Goal: Task Accomplishment & Management: Manage account settings

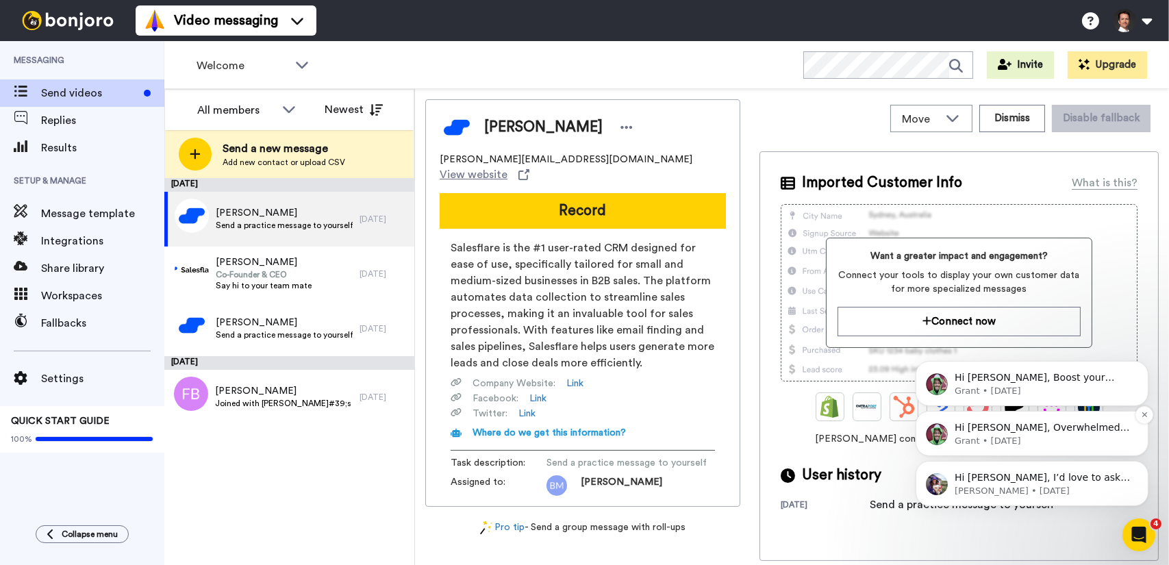
click at [1064, 436] on p "Grant • [DATE]" at bounding box center [1042, 440] width 177 height 12
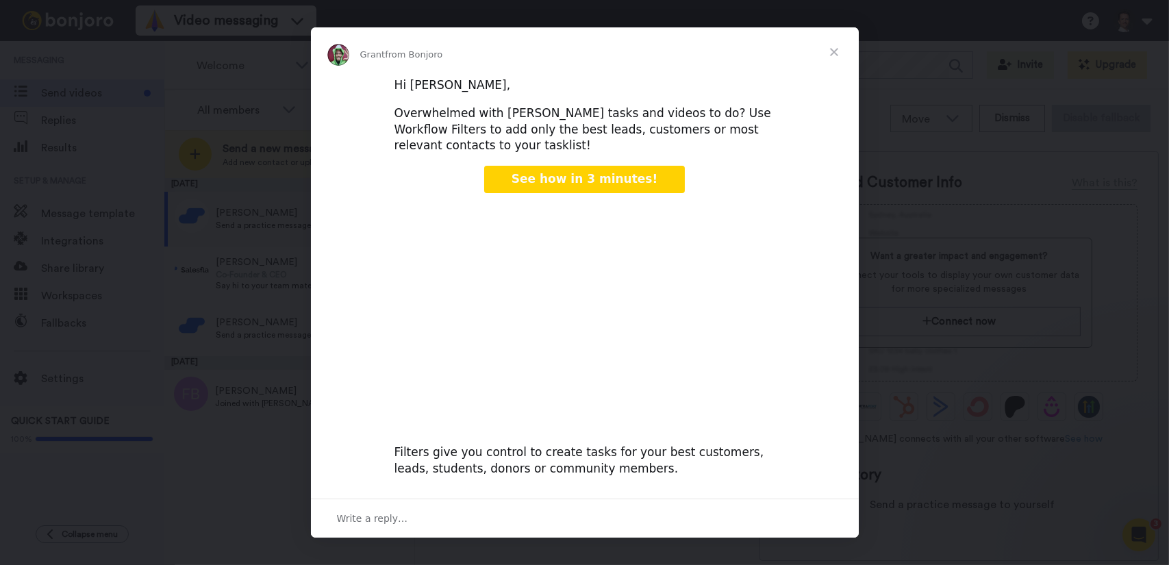
click at [825, 51] on span "Close" at bounding box center [834, 51] width 49 height 49
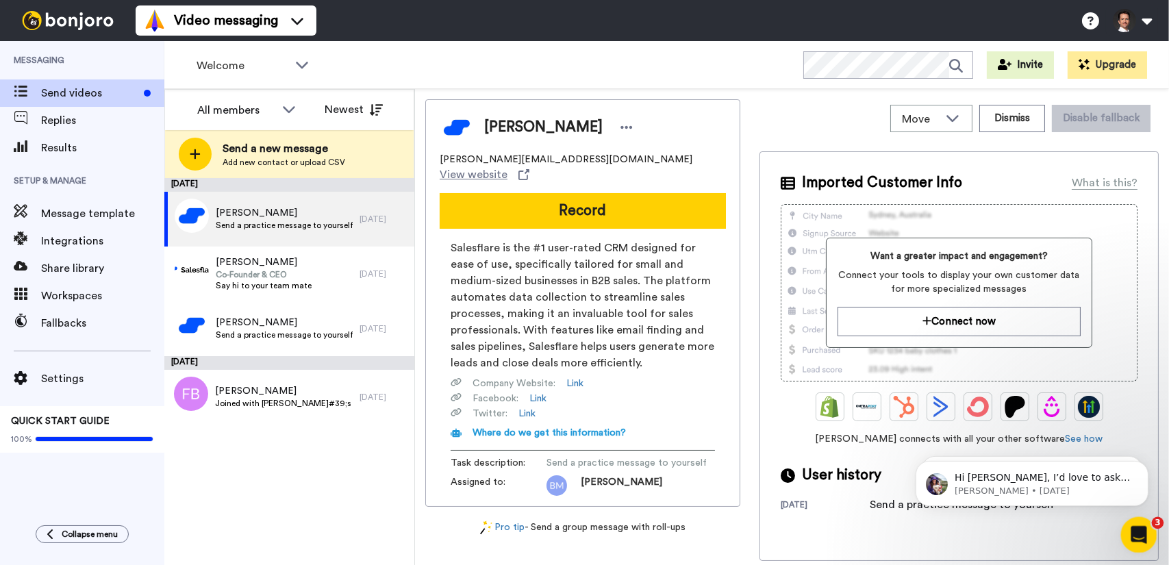
click at [1143, 533] on icon "Open Intercom Messenger" at bounding box center [1137, 533] width 23 height 23
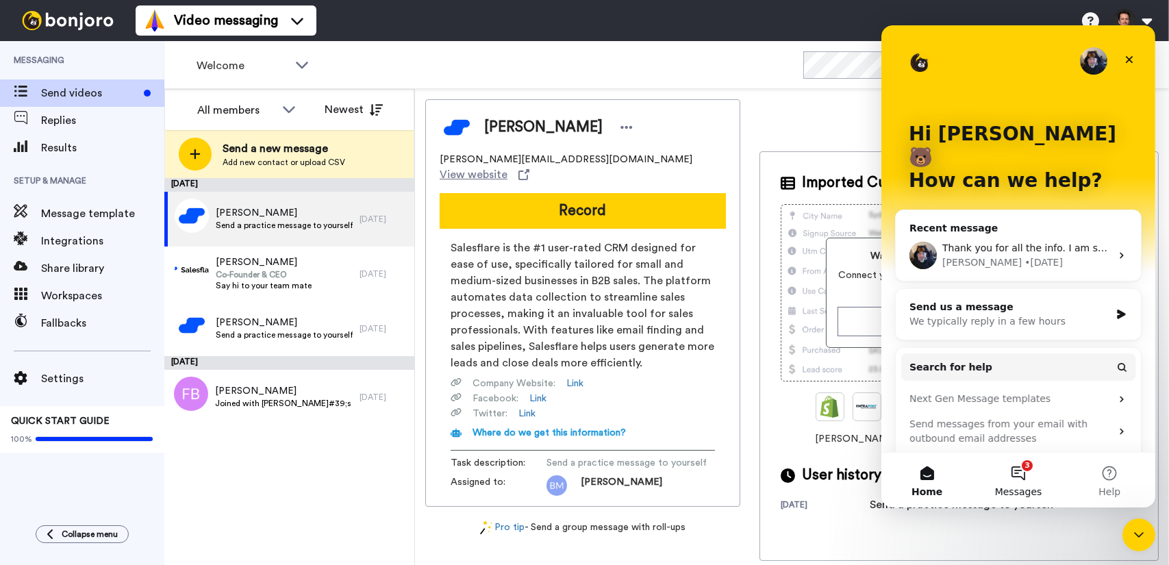
click at [1017, 480] on button "3 Messages" at bounding box center [1017, 480] width 91 height 55
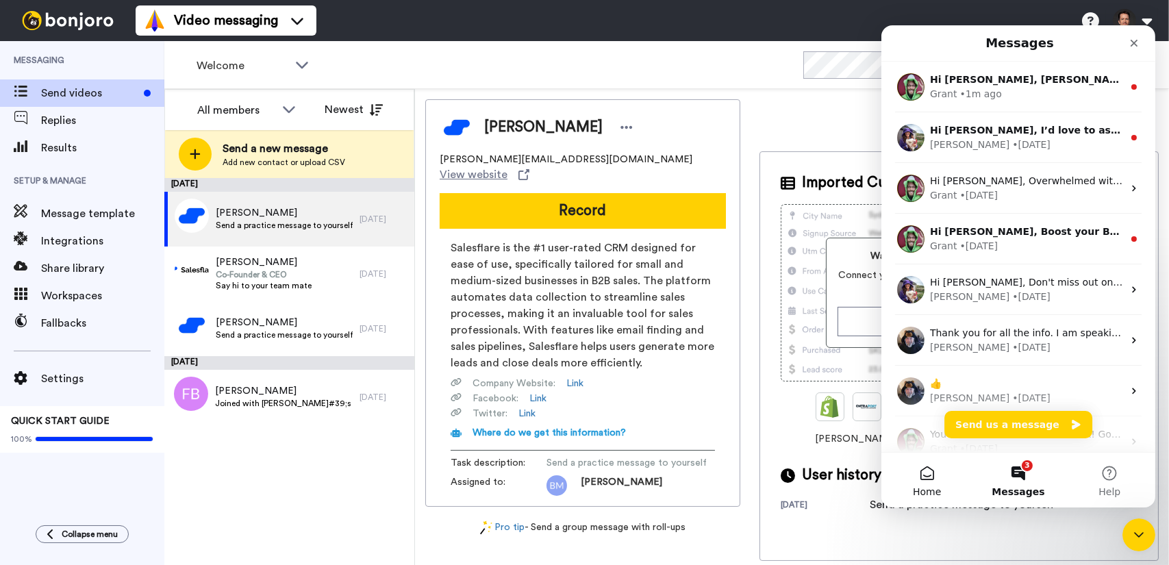
click at [930, 482] on button "Home" at bounding box center [926, 480] width 91 height 55
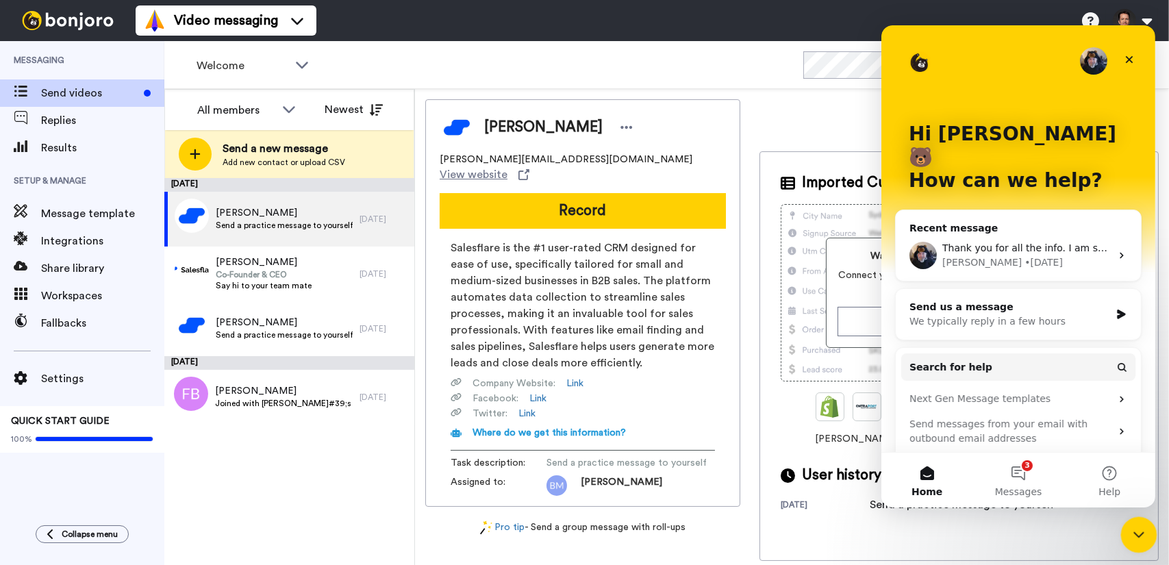
click at [1137, 526] on icon "Close Intercom Messenger" at bounding box center [1137, 533] width 16 height 16
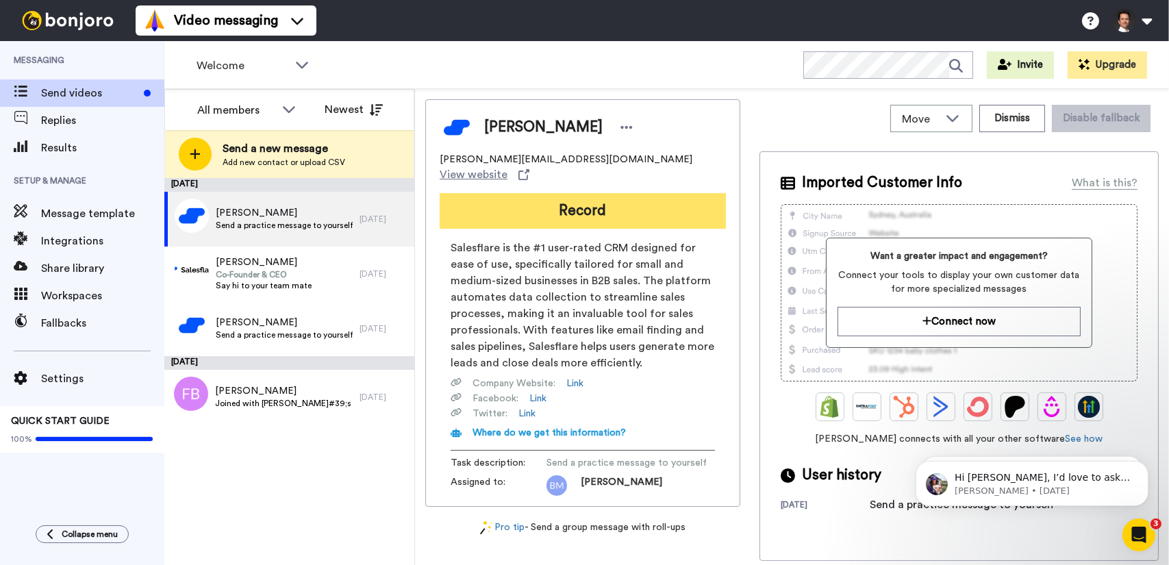
click at [643, 193] on button "Record" at bounding box center [583, 211] width 286 height 36
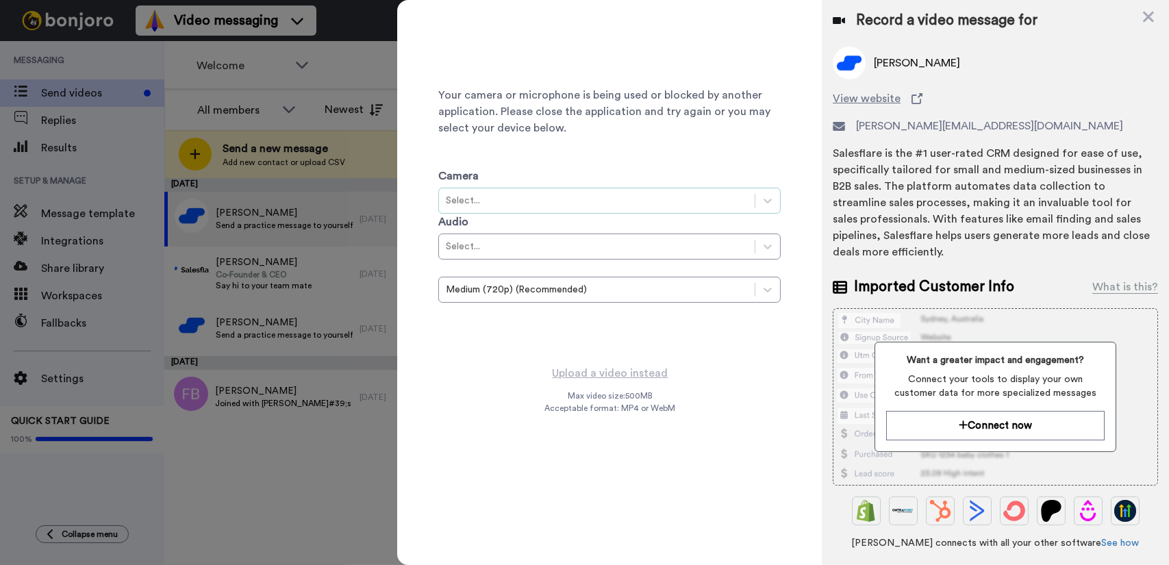
click at [699, 203] on div "Select..." at bounding box center [597, 201] width 302 height 14
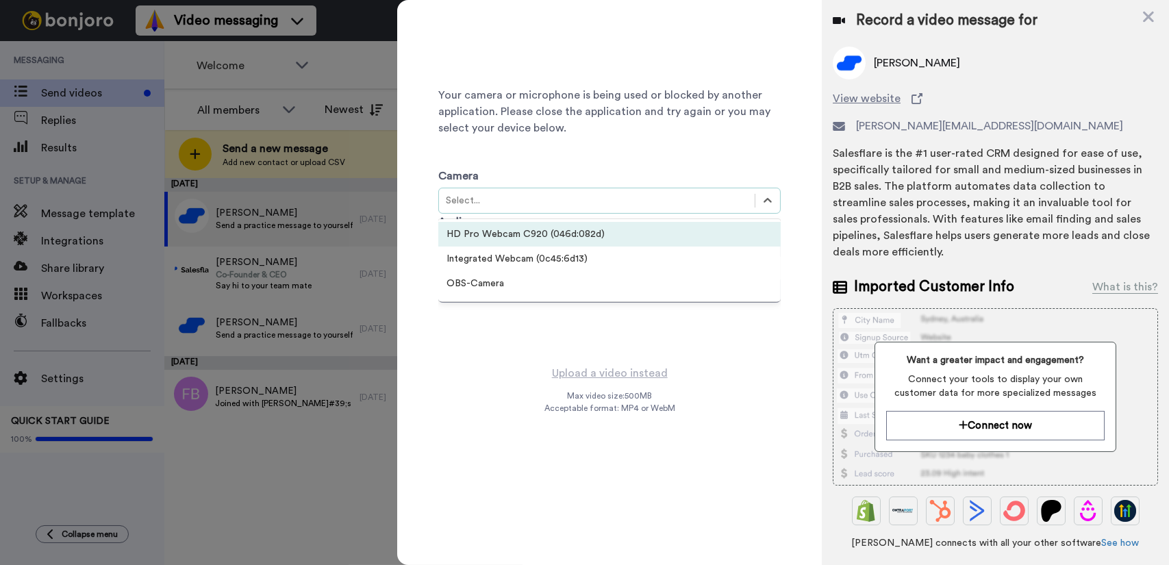
click at [658, 234] on div "HD Pro Webcam C920 (046d:082d)" at bounding box center [609, 234] width 343 height 25
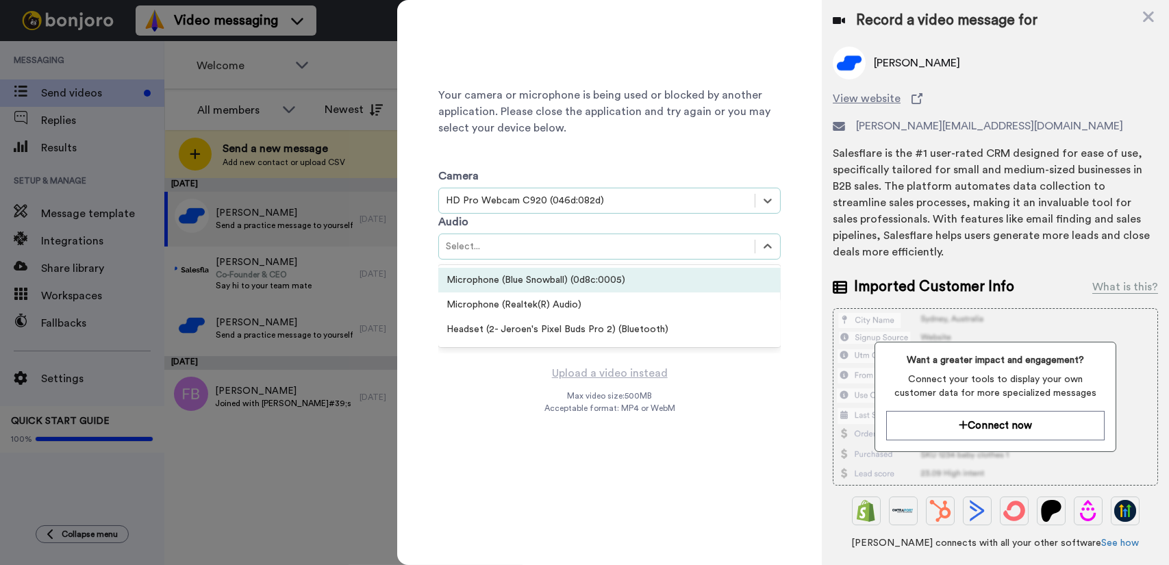
click at [644, 243] on div "Select..." at bounding box center [597, 247] width 302 height 14
click at [597, 277] on div "Microphone (Blue Snowball) (0d8c:0005)" at bounding box center [609, 280] width 343 height 25
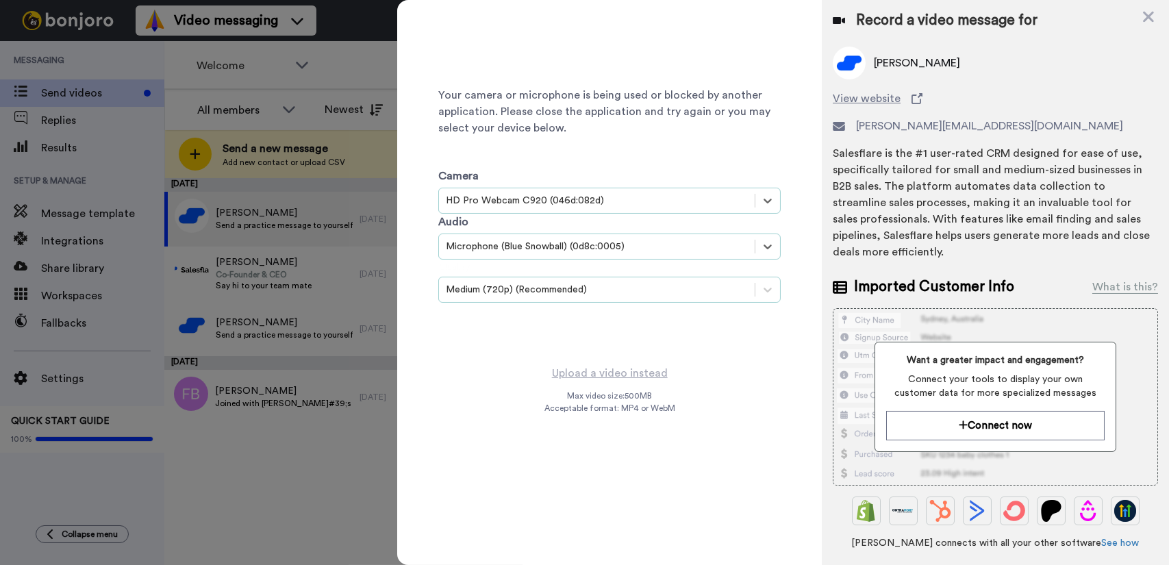
click at [608, 290] on div "Medium (720p) (Recommended)" at bounding box center [597, 290] width 302 height 14
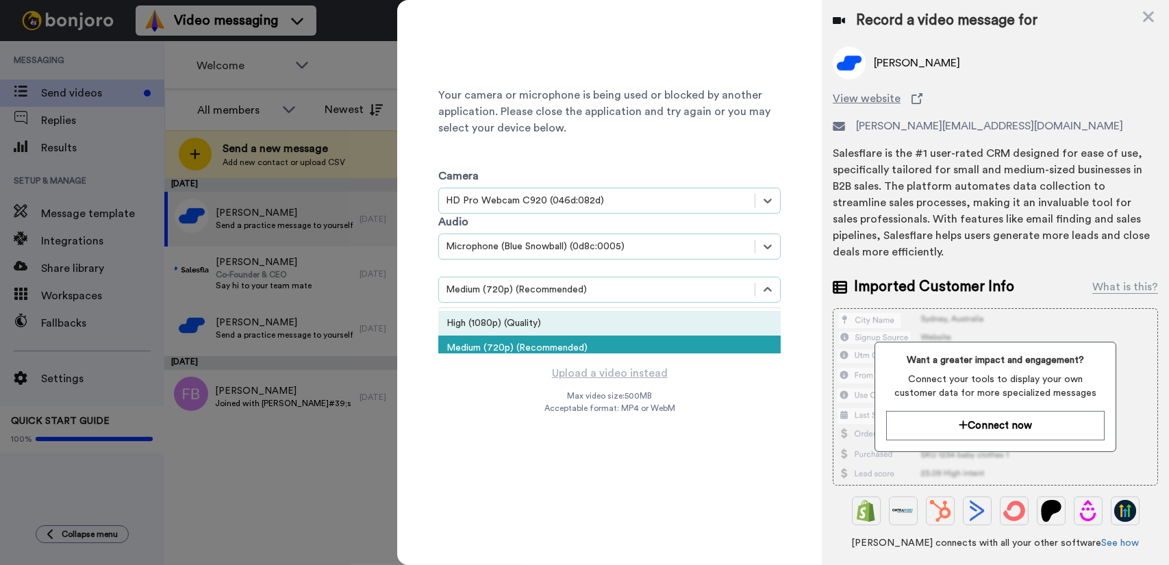
click at [588, 325] on div "High (1080p) (Quality)" at bounding box center [609, 323] width 343 height 25
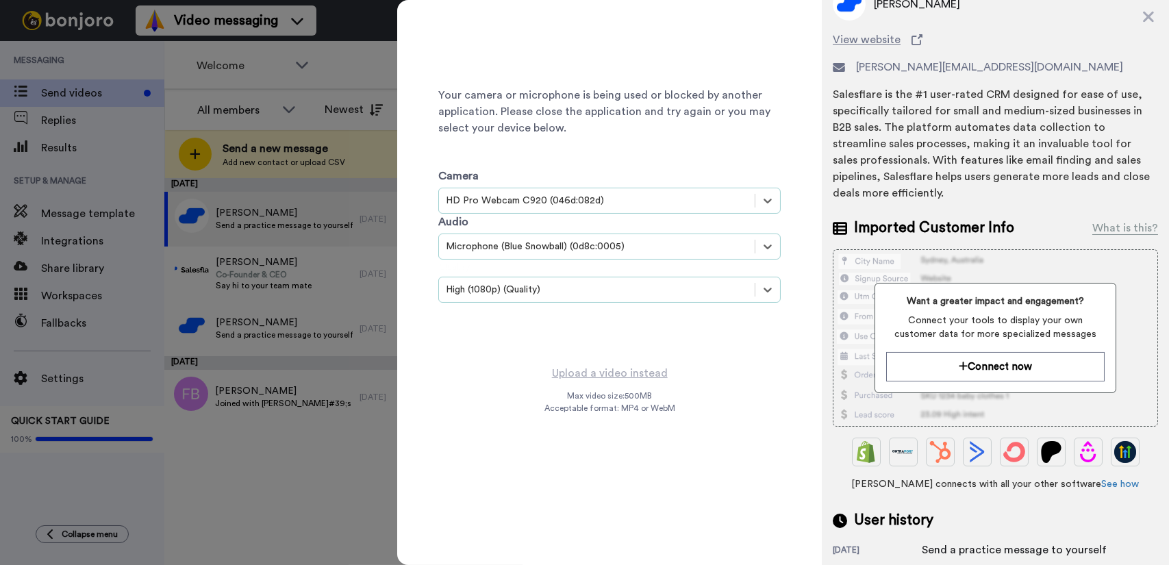
scroll to position [137, 0]
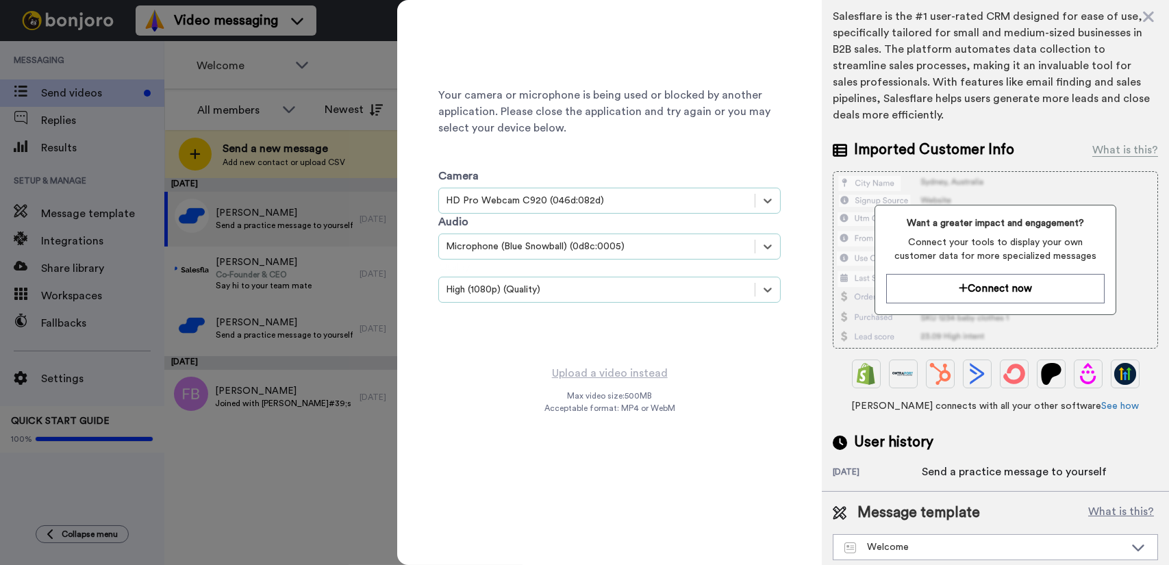
drag, startPoint x: 1150, startPoint y: 17, endPoint x: 423, endPoint y: 410, distance: 826.7
click at [1150, 17] on icon at bounding box center [1148, 17] width 11 height 11
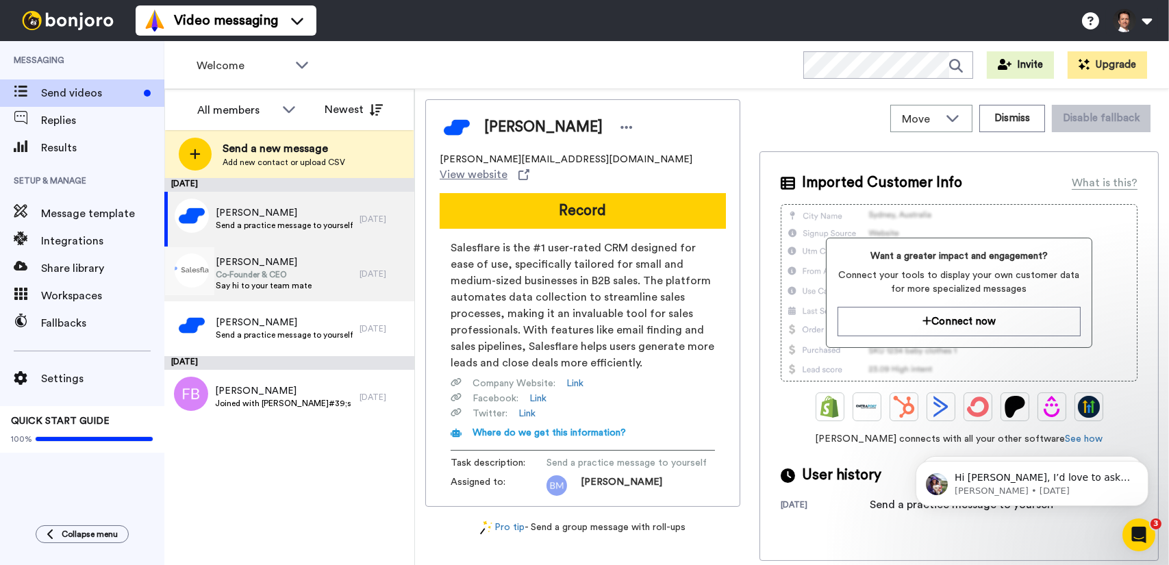
scroll to position [0, 0]
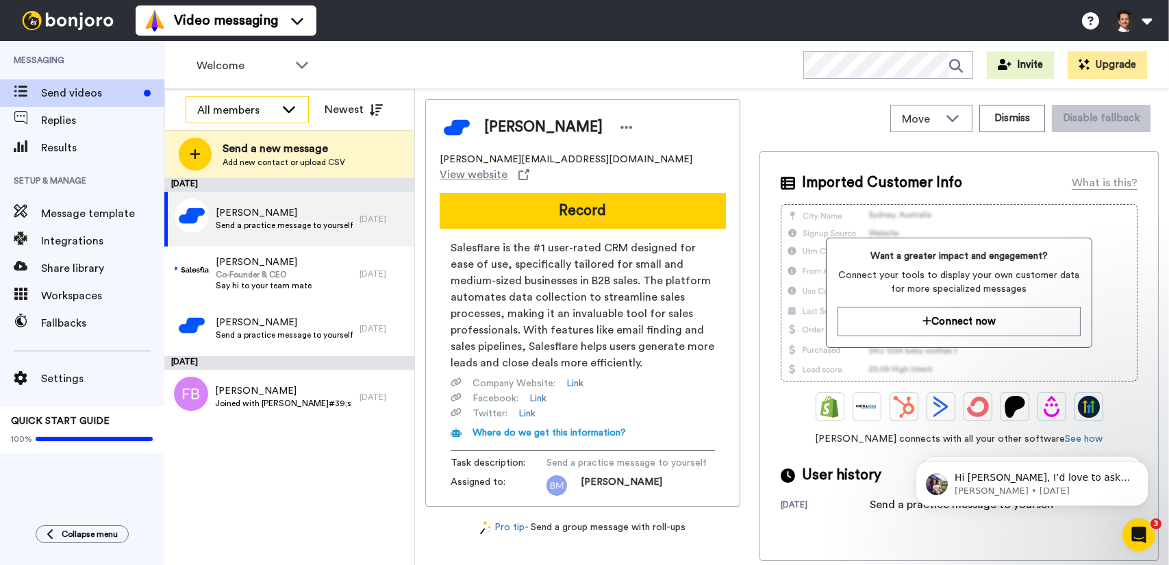
click at [293, 105] on icon at bounding box center [289, 109] width 16 height 14
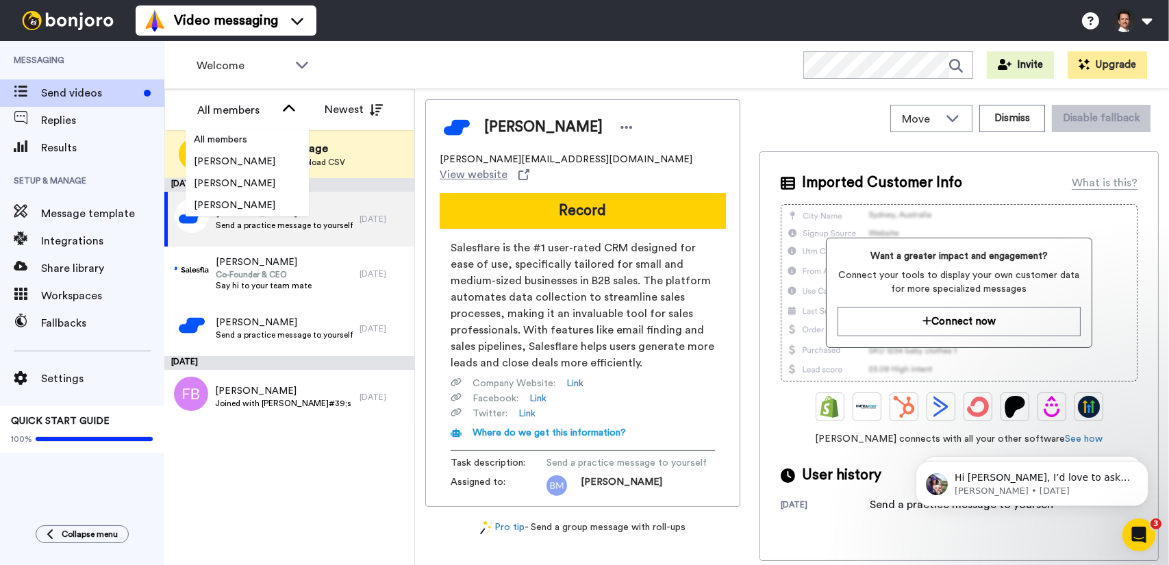
click at [463, 82] on div "Welcome WORKSPACES View all All Onboarding Welcome + Add a new workspace Invite…" at bounding box center [666, 65] width 1005 height 48
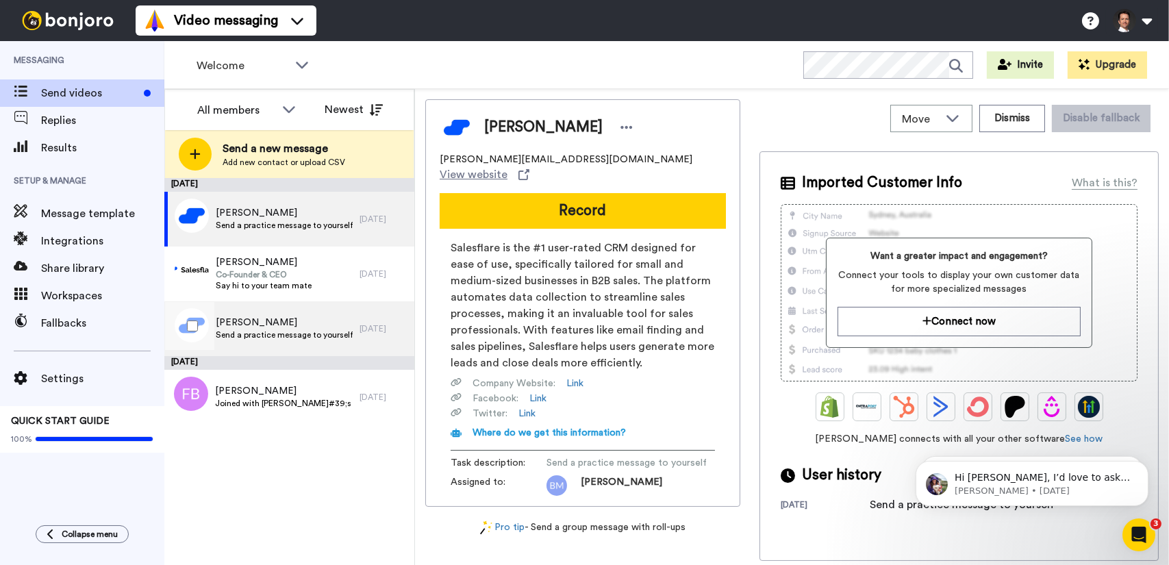
click at [319, 330] on span "Send a practice message to yourself" at bounding box center [284, 335] width 137 height 11
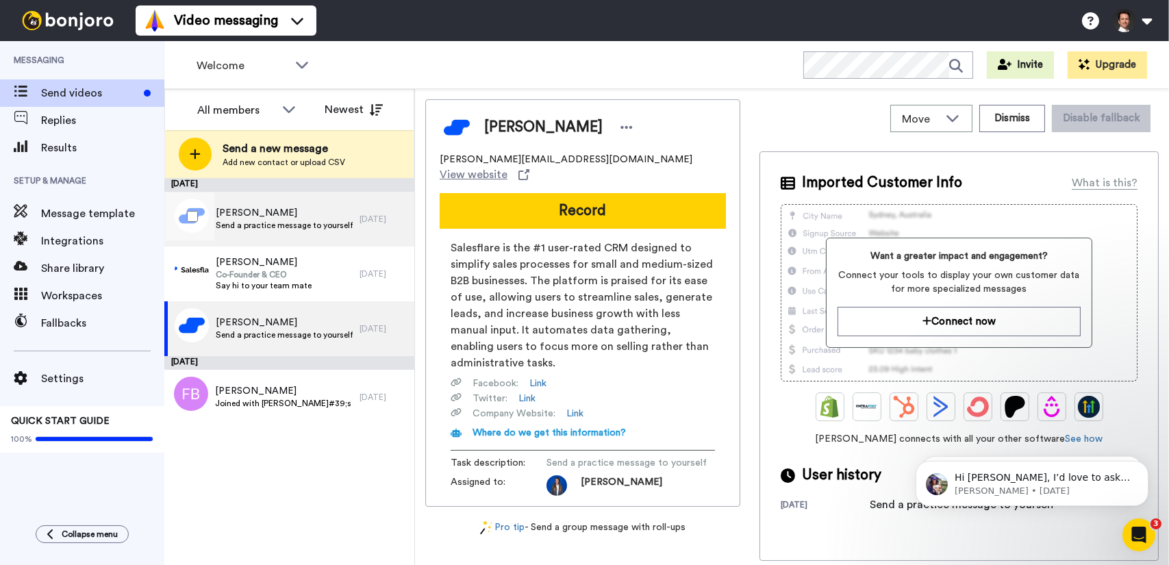
click at [318, 229] on span "Send a practice message to yourself" at bounding box center [284, 225] width 137 height 11
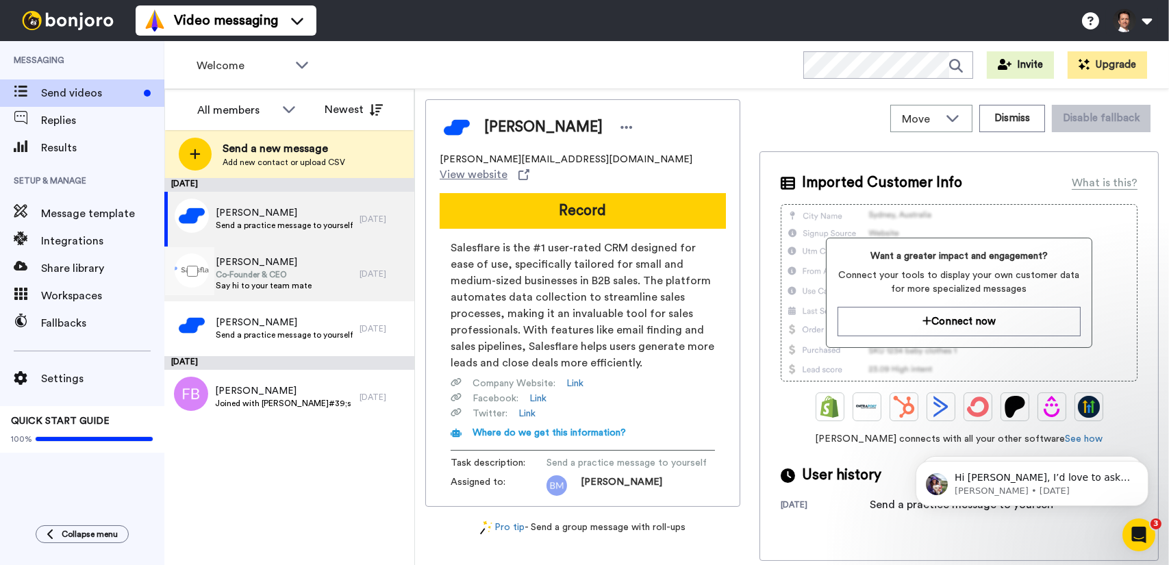
click at [312, 285] on div "Jeroen Corthout Co-Founder & CEO Say hi to your team mate" at bounding box center [261, 274] width 195 height 55
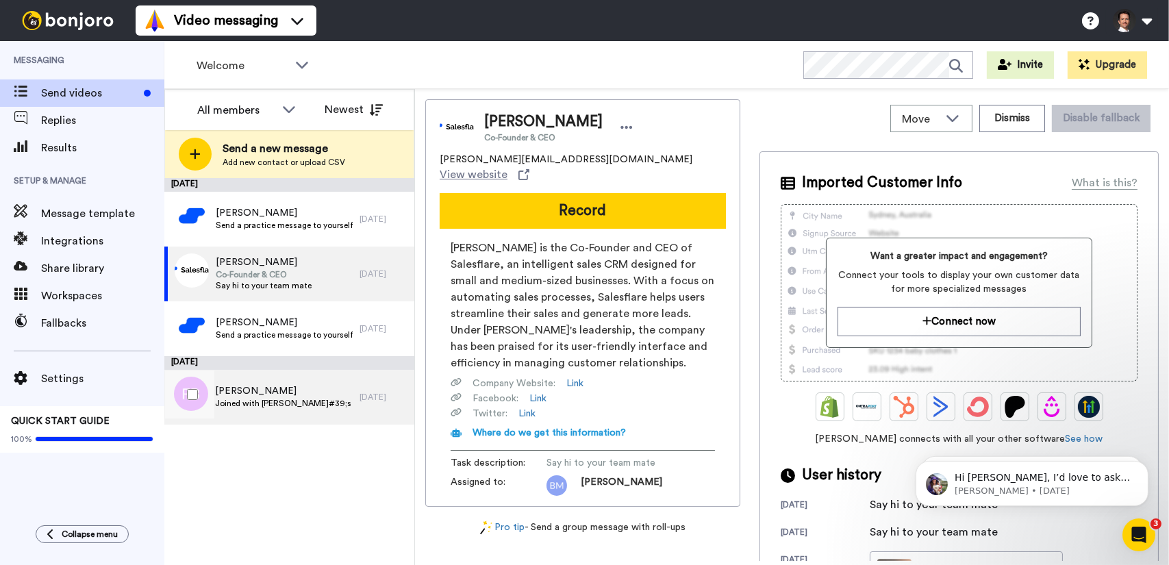
click at [307, 404] on span "Joined with [PERSON_NAME]#39;s team" at bounding box center [284, 403] width 138 height 11
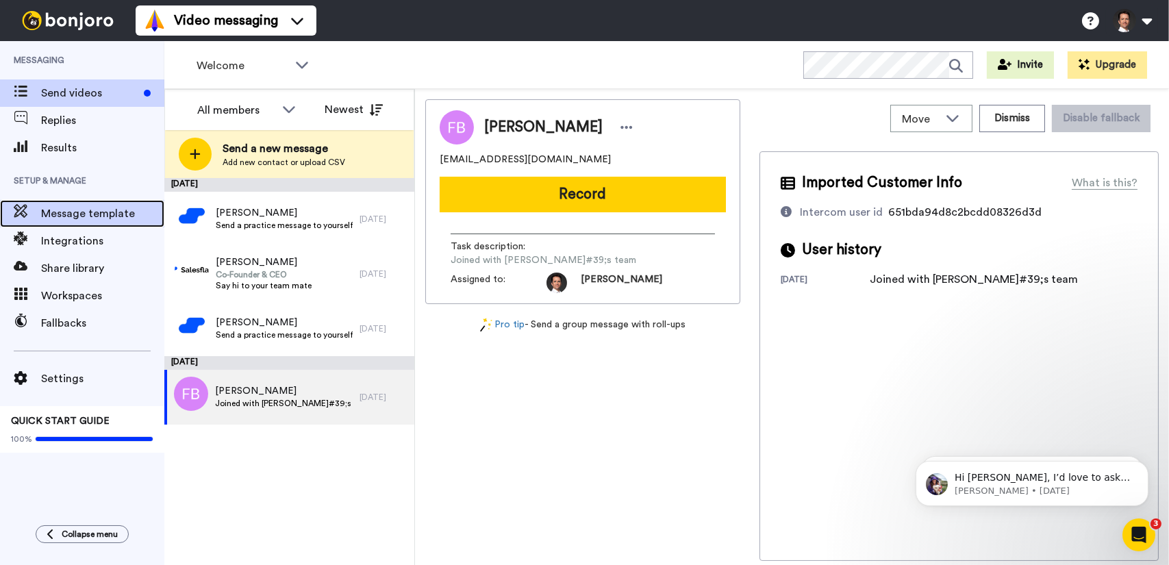
click at [81, 210] on span "Message template" at bounding box center [102, 214] width 123 height 16
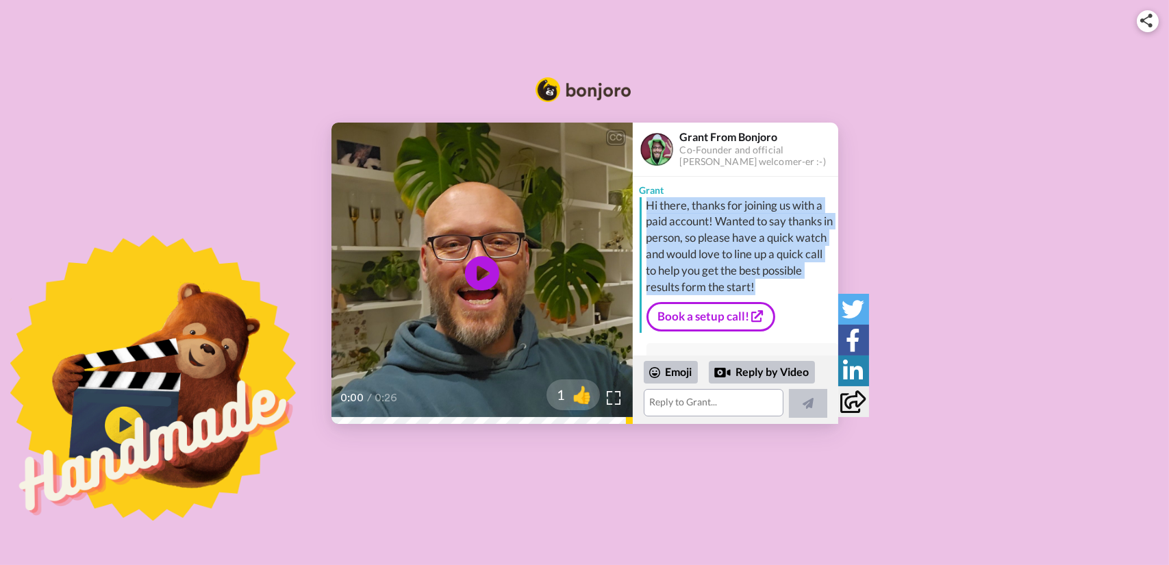
drag, startPoint x: 646, startPoint y: 201, endPoint x: 828, endPoint y: 281, distance: 198.2
click at [828, 281] on div "Grant Hi there, thanks for joining us with a paid account! Wanted to say thanks…" at bounding box center [736, 266] width 206 height 179
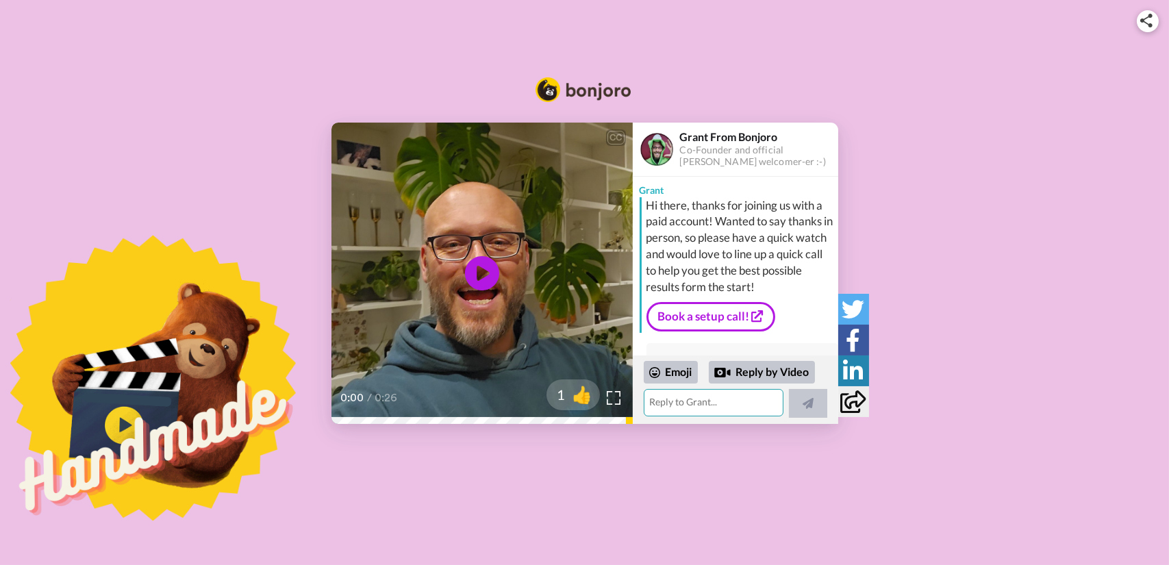
click at [706, 406] on textarea at bounding box center [714, 402] width 140 height 27
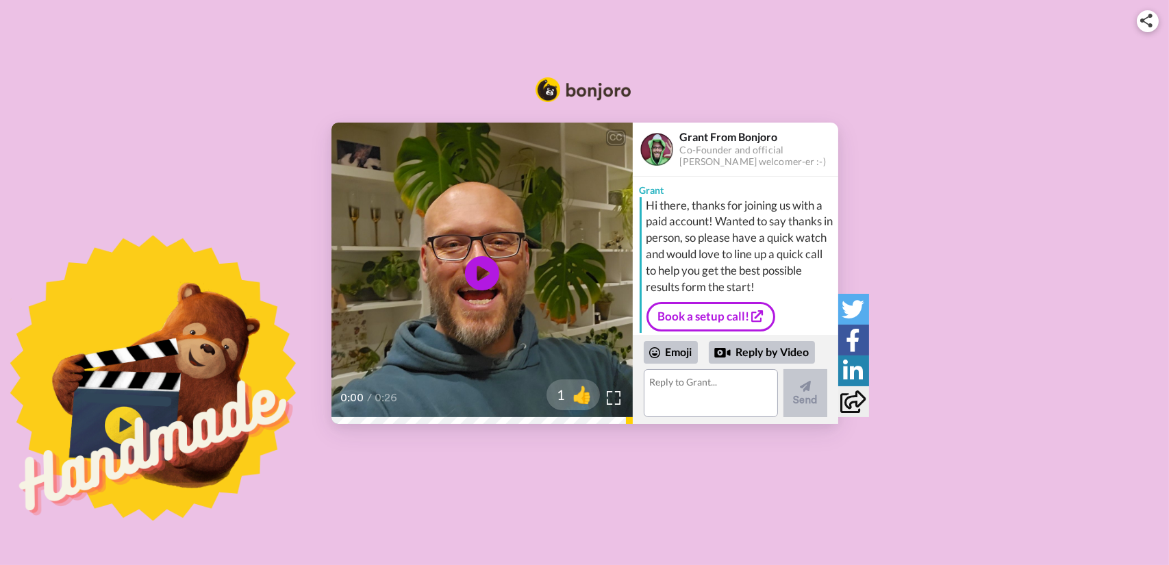
click at [989, 343] on div "CC Play/Pause 0:00 / 0:26 1 👍 Grant From Bonjoro Co-Founder and official Bonjor…" at bounding box center [584, 273] width 1169 height 301
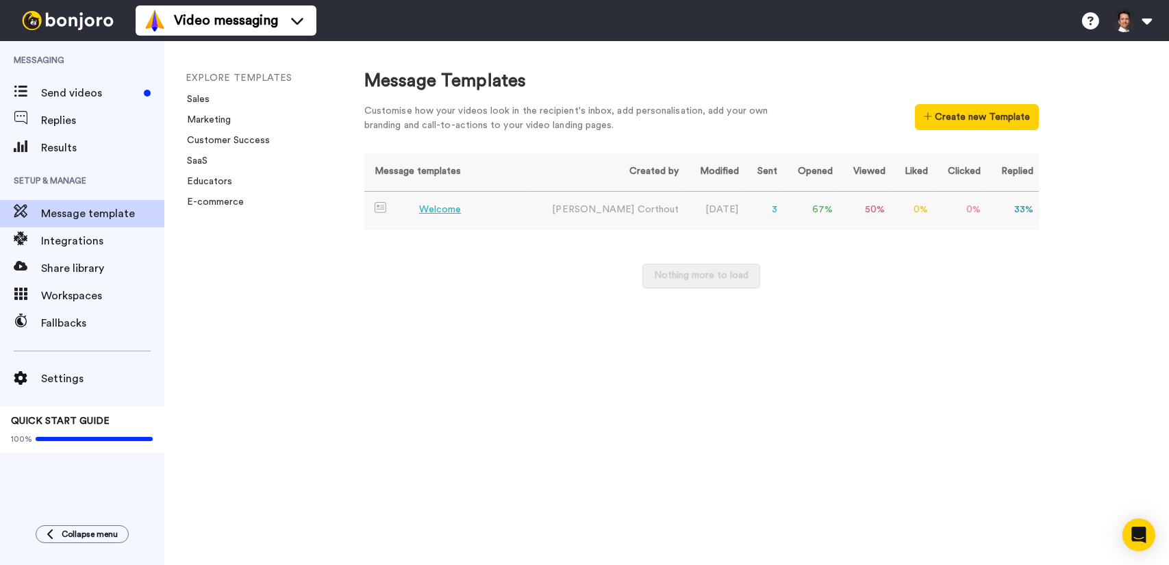
click at [451, 210] on div "Welcome" at bounding box center [440, 210] width 42 height 14
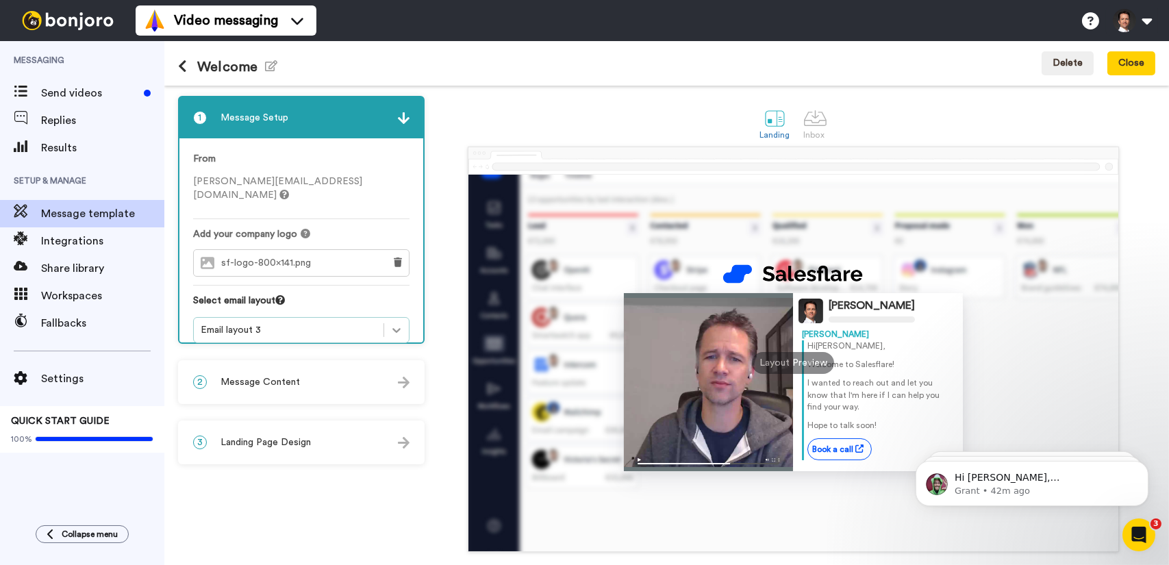
click at [395, 323] on icon at bounding box center [397, 330] width 14 height 14
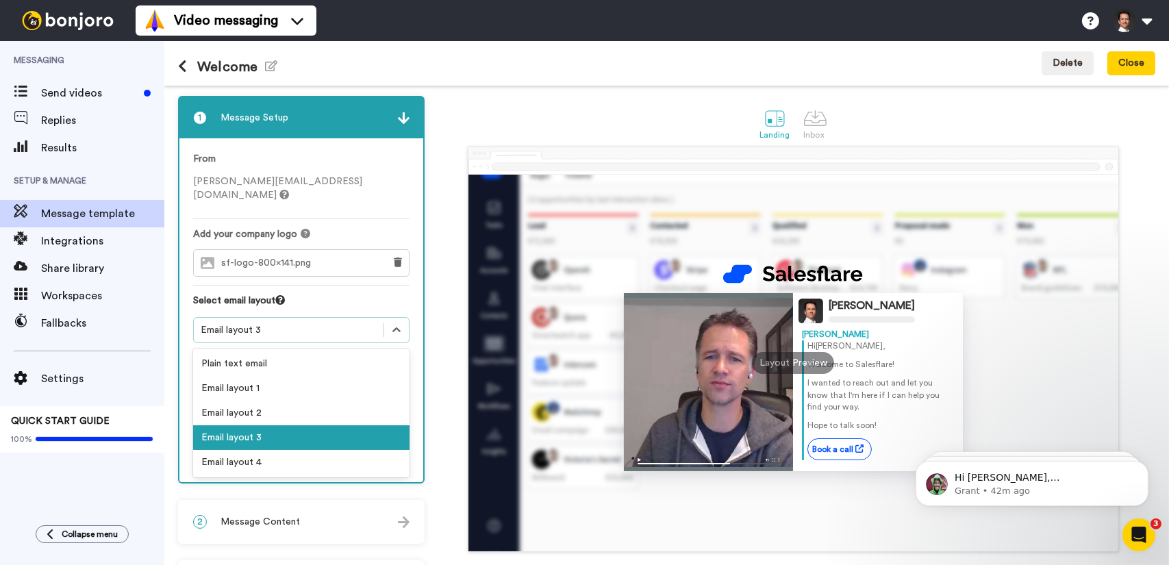
drag, startPoint x: 358, startPoint y: 419, endPoint x: 760, endPoint y: 143, distance: 487.4
click at [358, 425] on div "Email layout 3" at bounding box center [301, 437] width 216 height 25
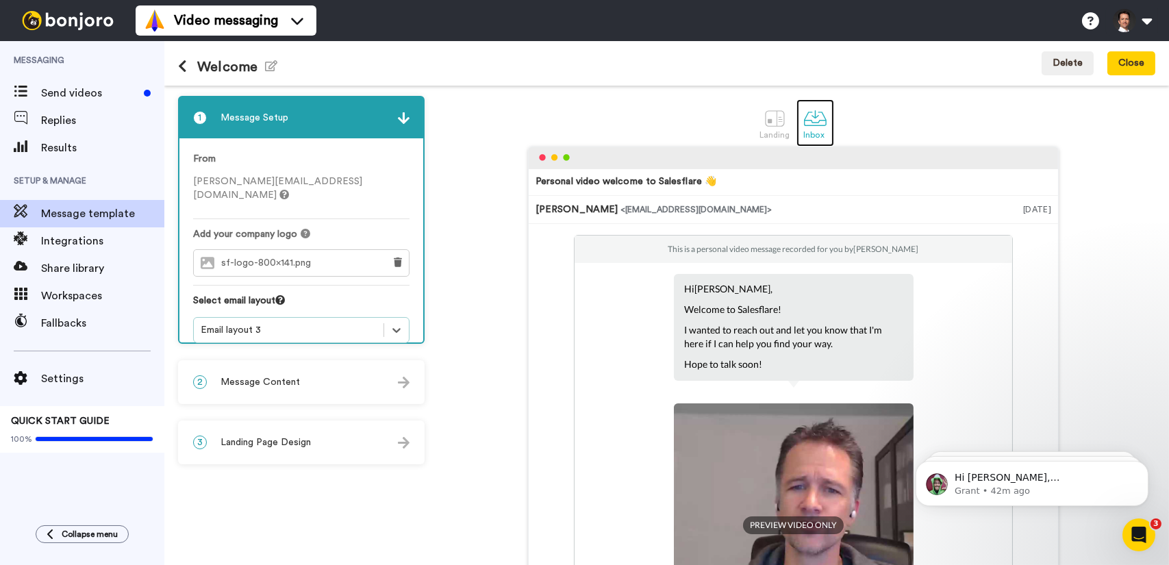
click at [820, 120] on div at bounding box center [816, 118] width 24 height 24
click at [397, 323] on icon at bounding box center [397, 330] width 14 height 14
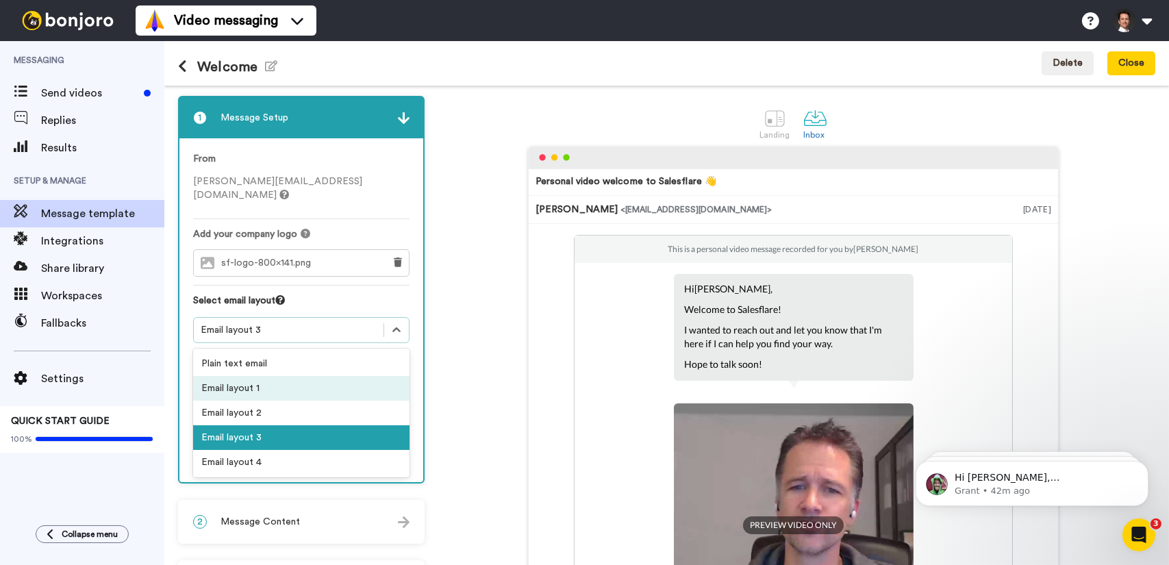
click at [340, 376] on div "Email layout 1" at bounding box center [301, 388] width 216 height 25
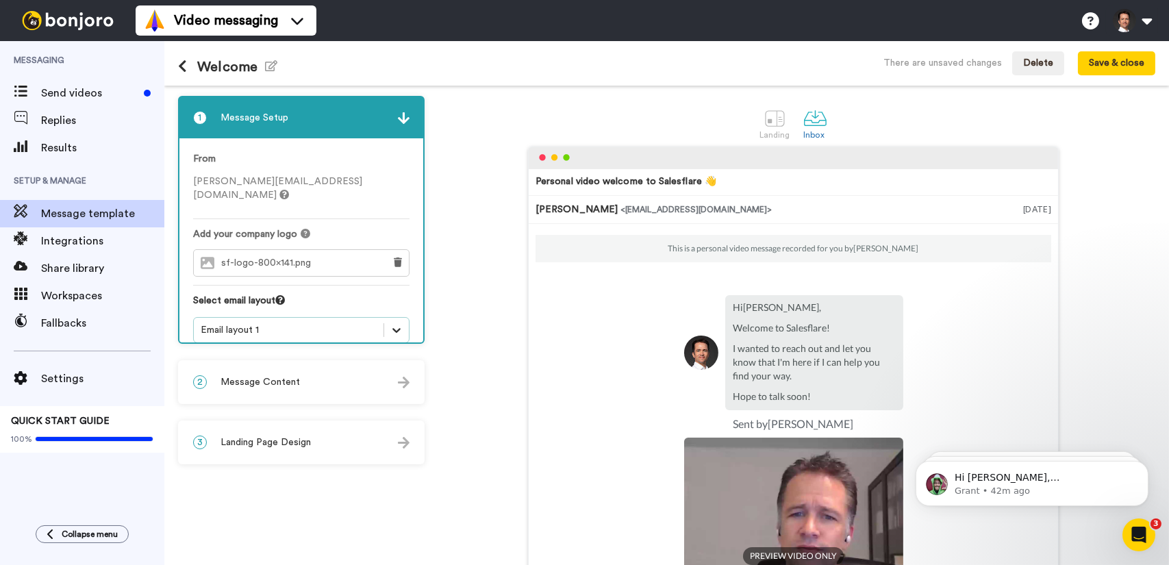
click at [403, 319] on div at bounding box center [396, 330] width 25 height 25
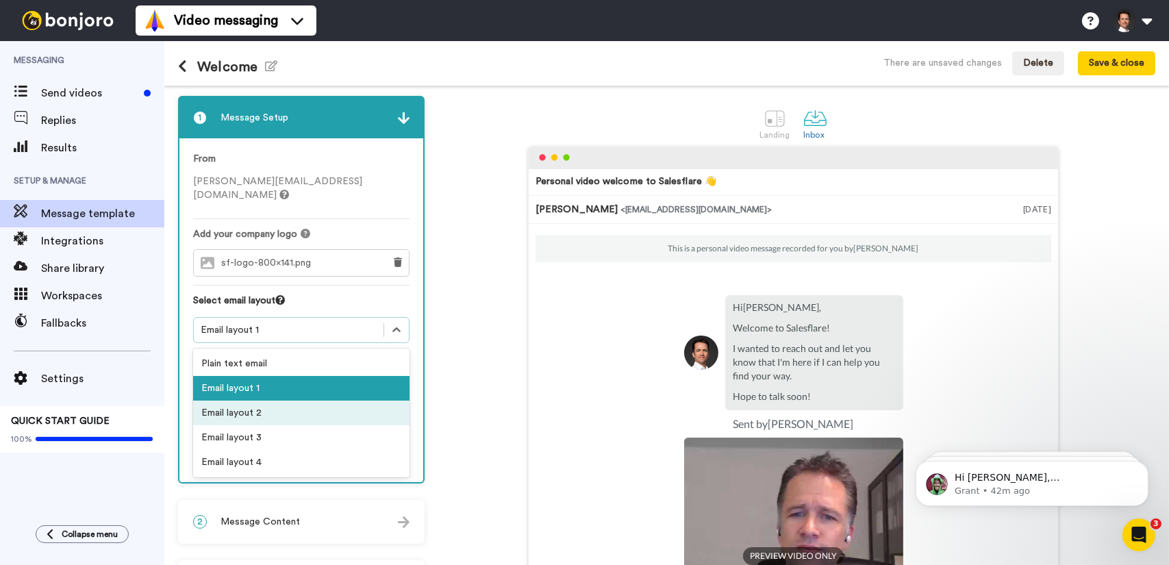
click at [327, 401] on div "Email layout 2" at bounding box center [301, 413] width 216 height 25
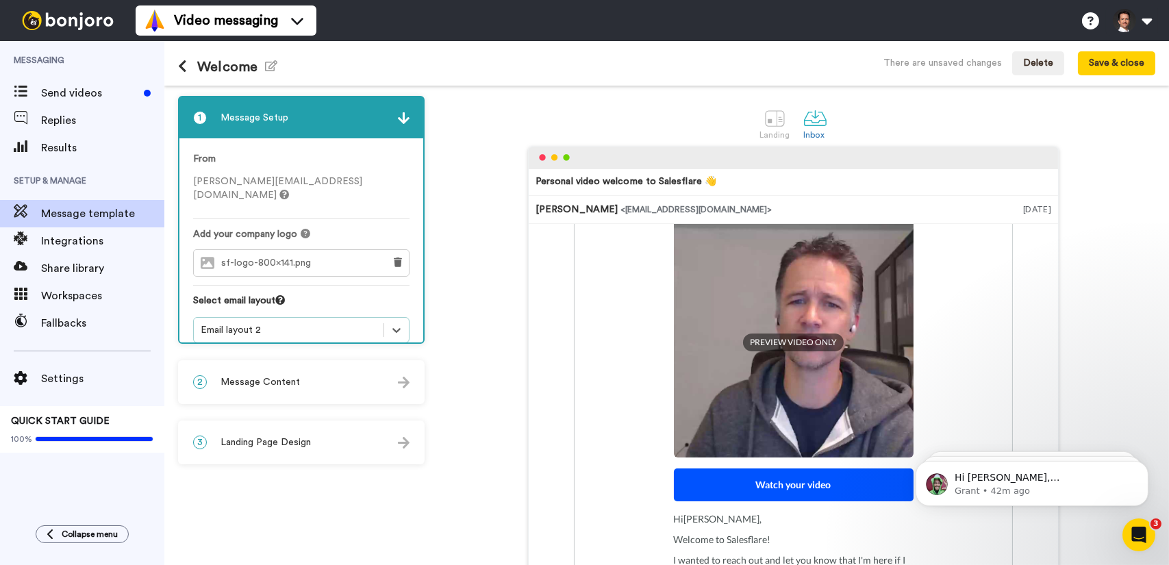
scroll to position [66, 0]
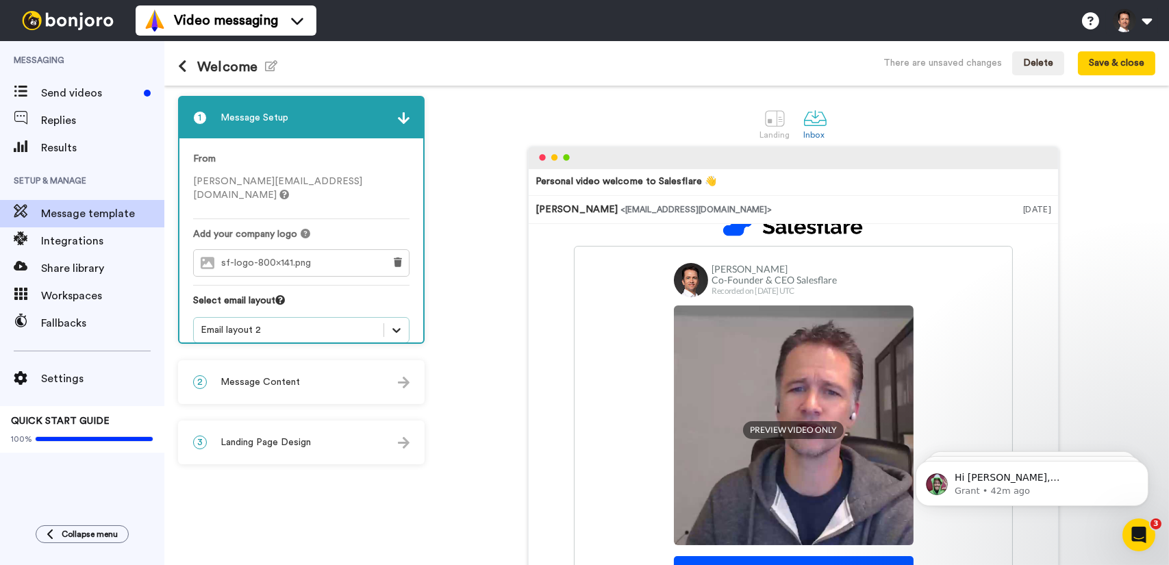
click at [397, 328] on icon at bounding box center [397, 330] width 8 height 5
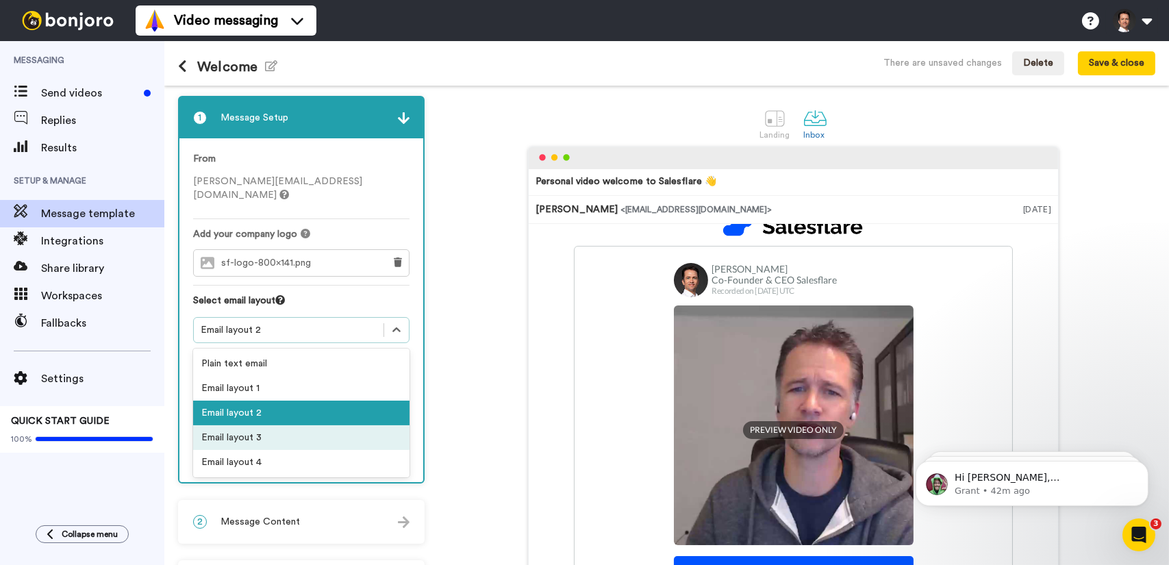
click at [345, 425] on div "Email layout 3" at bounding box center [301, 437] width 216 height 25
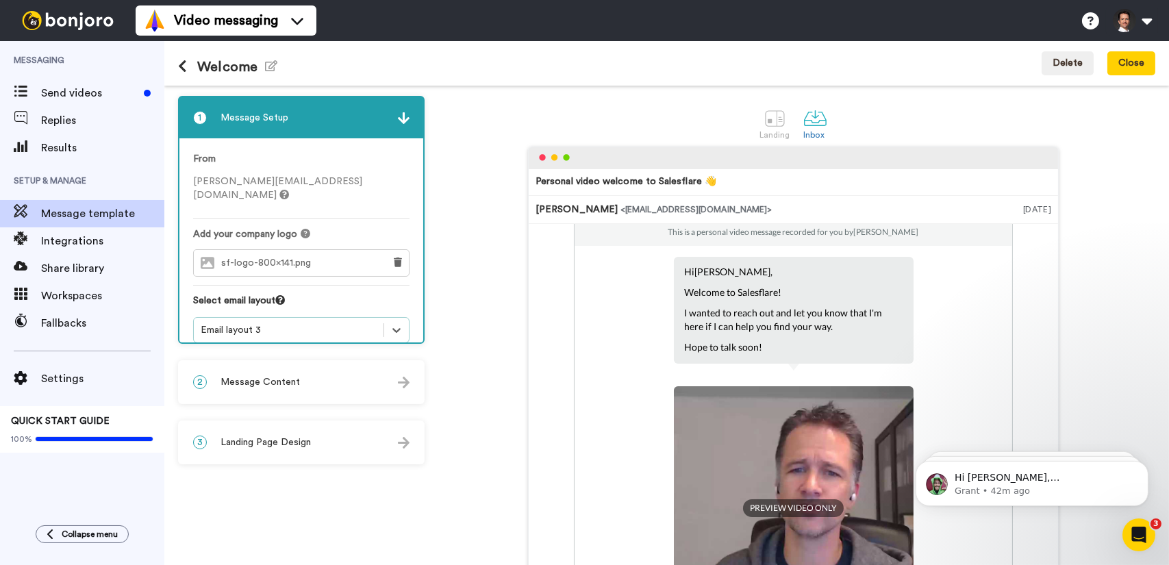
scroll to position [223, 0]
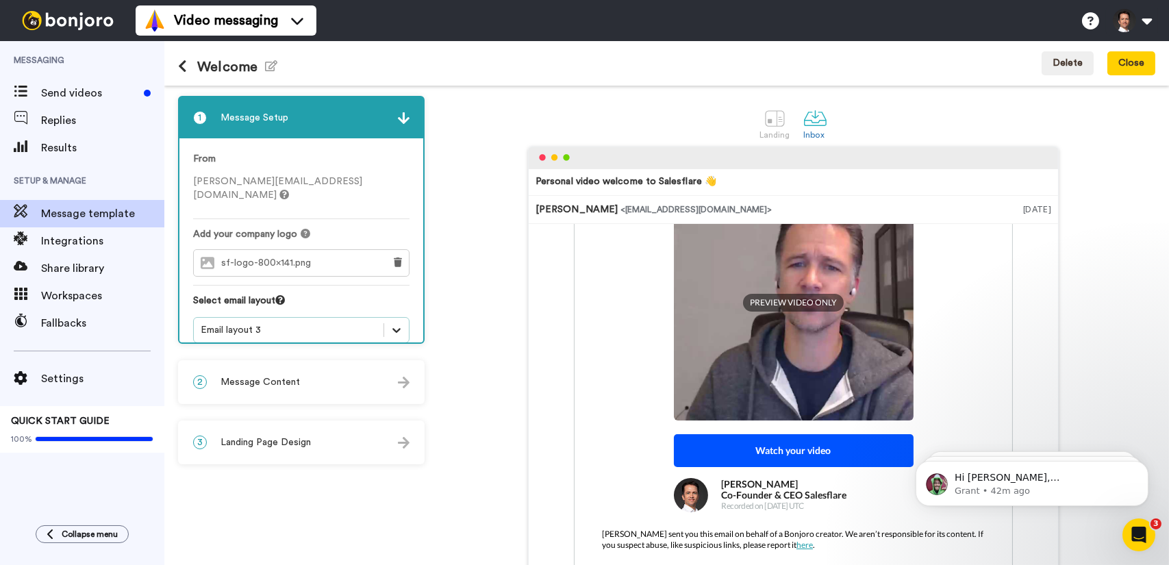
click at [387, 318] on div at bounding box center [396, 330] width 25 height 25
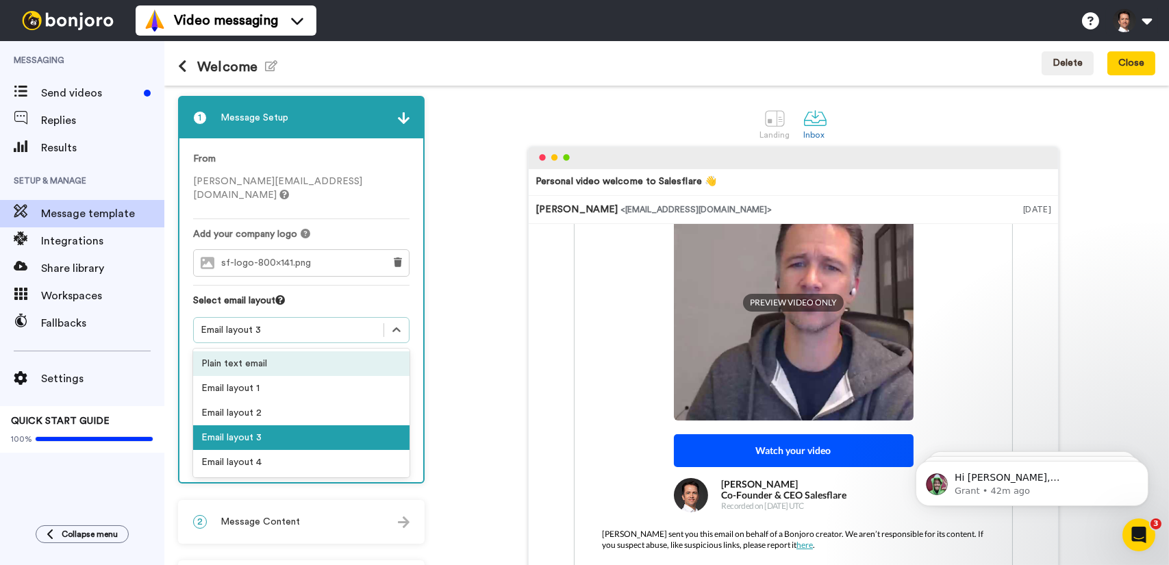
click at [432, 313] on div "Personal video welcome to Salesflare 👋 Jeroen Corthout <senderfrom@email.com> O…" at bounding box center [794, 366] width 724 height 438
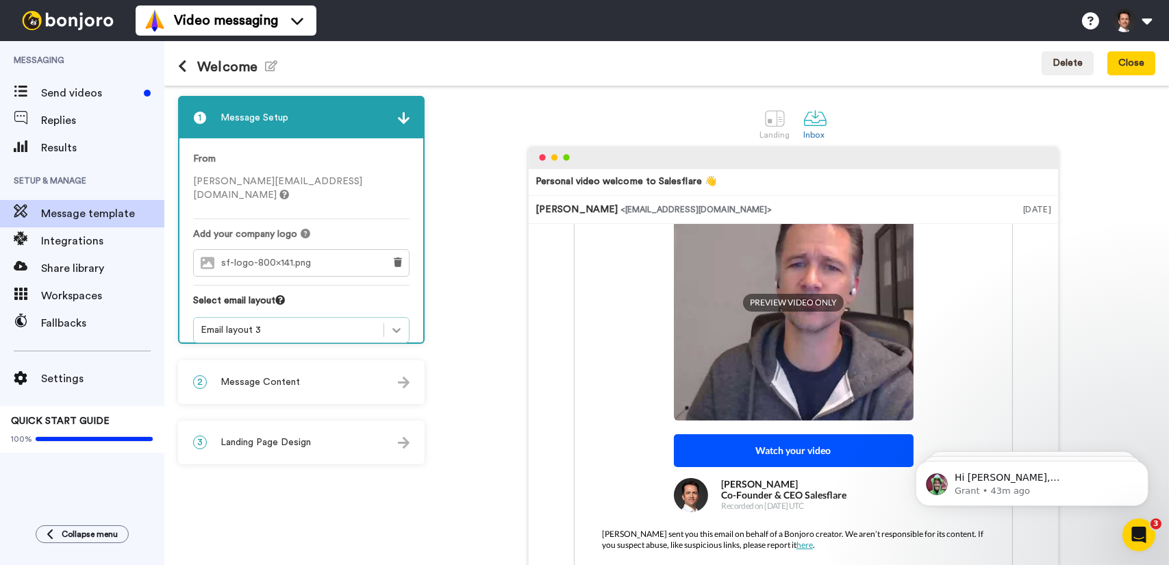
click at [393, 323] on icon at bounding box center [397, 330] width 14 height 14
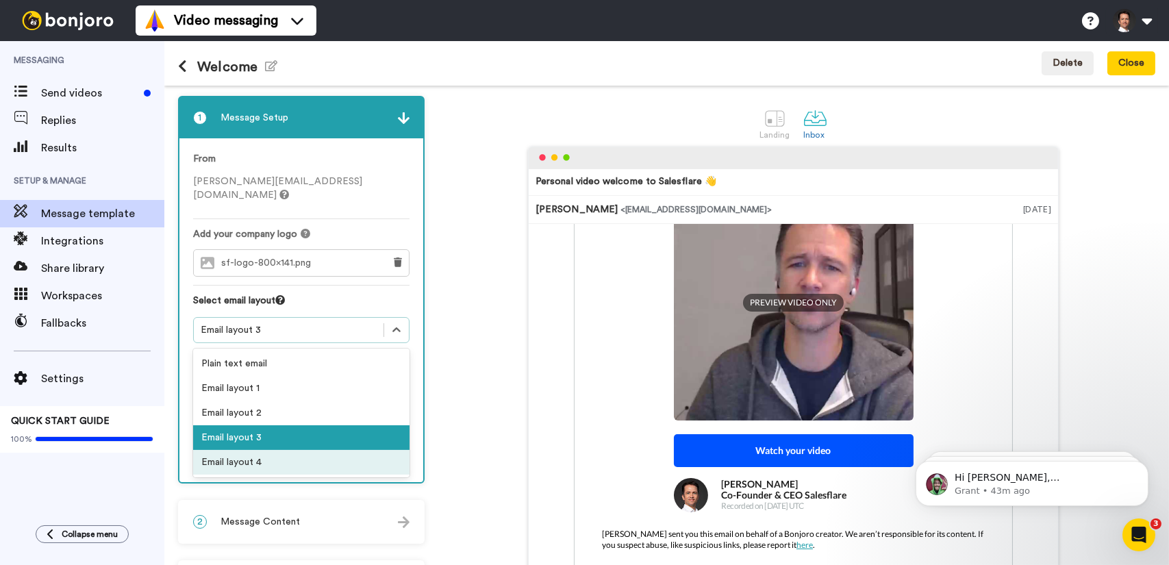
click at [342, 453] on div "Email layout 4" at bounding box center [301, 462] width 216 height 25
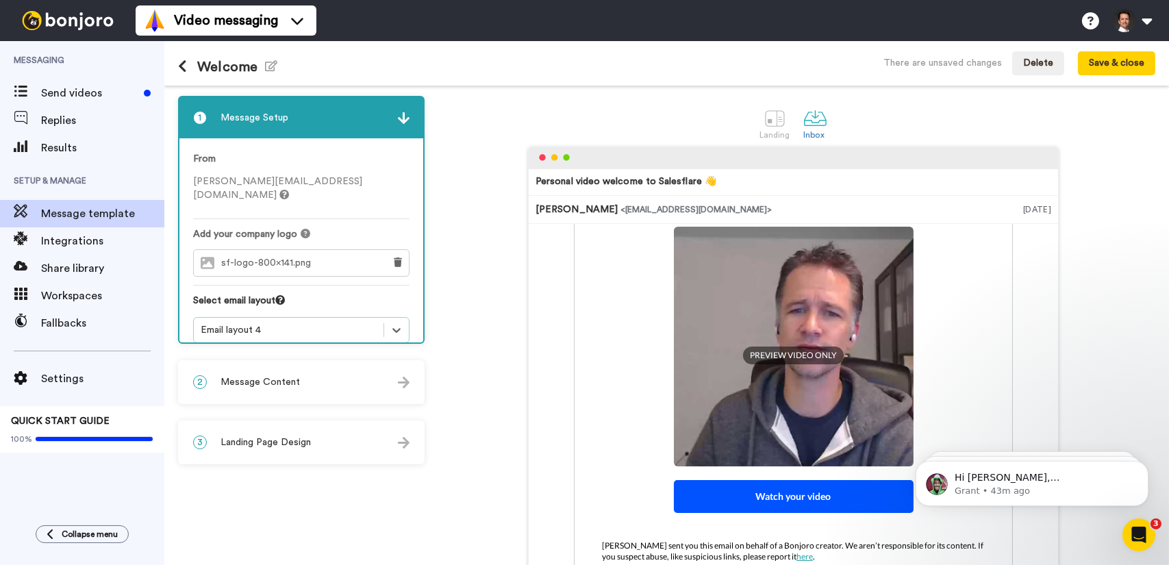
scroll to position [286, 0]
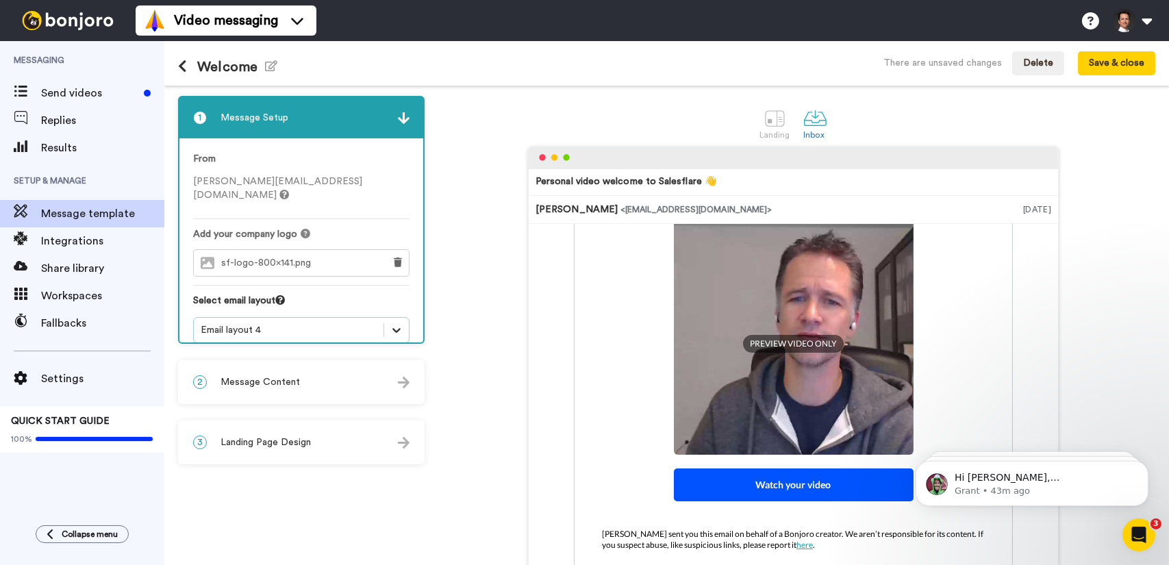
click at [398, 323] on icon at bounding box center [397, 330] width 14 height 14
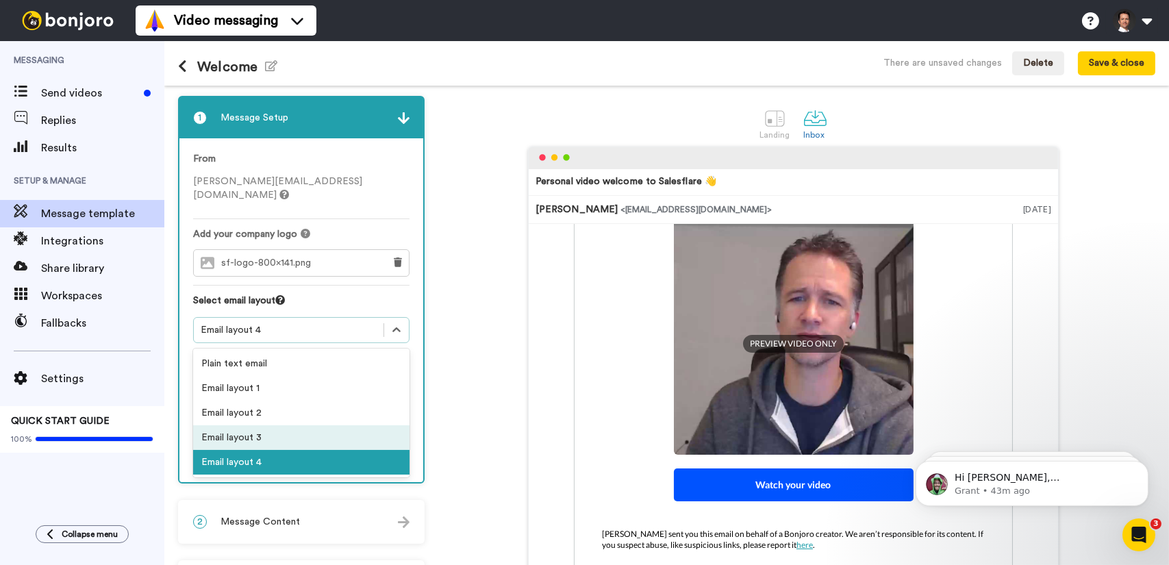
click at [308, 427] on div "Email layout 3" at bounding box center [301, 437] width 216 height 25
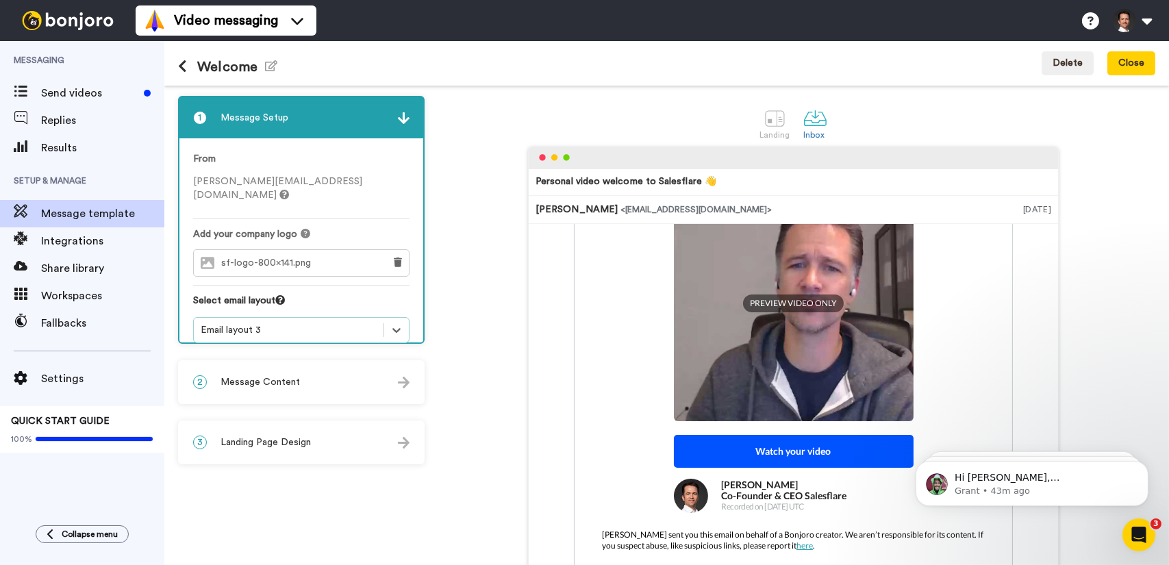
scroll to position [223, 0]
click at [403, 322] on div at bounding box center [396, 330] width 25 height 25
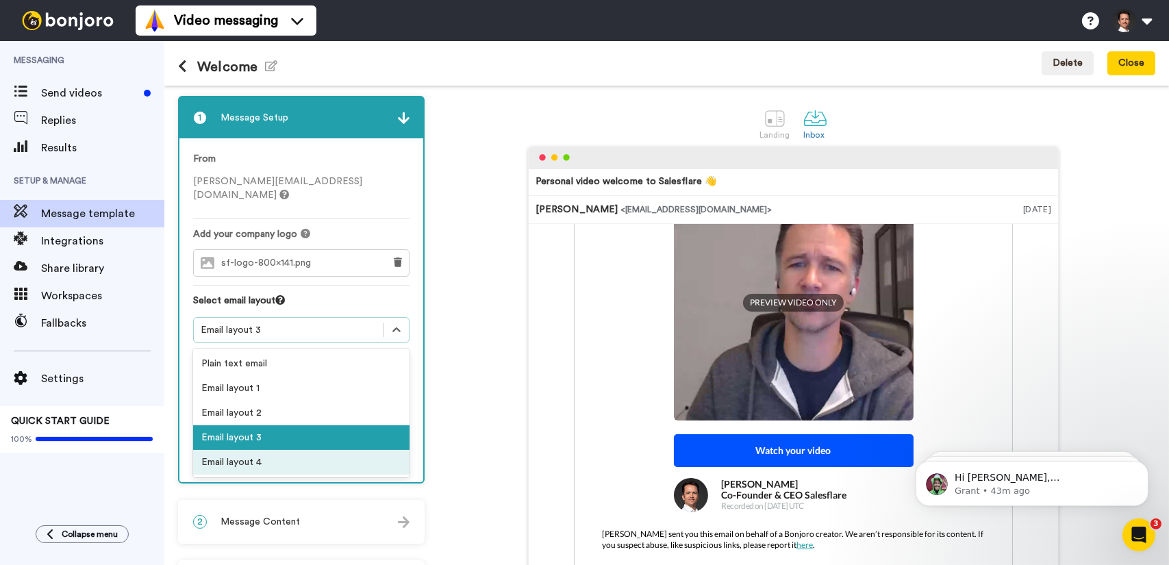
click at [300, 450] on div "Email layout 4" at bounding box center [301, 462] width 216 height 25
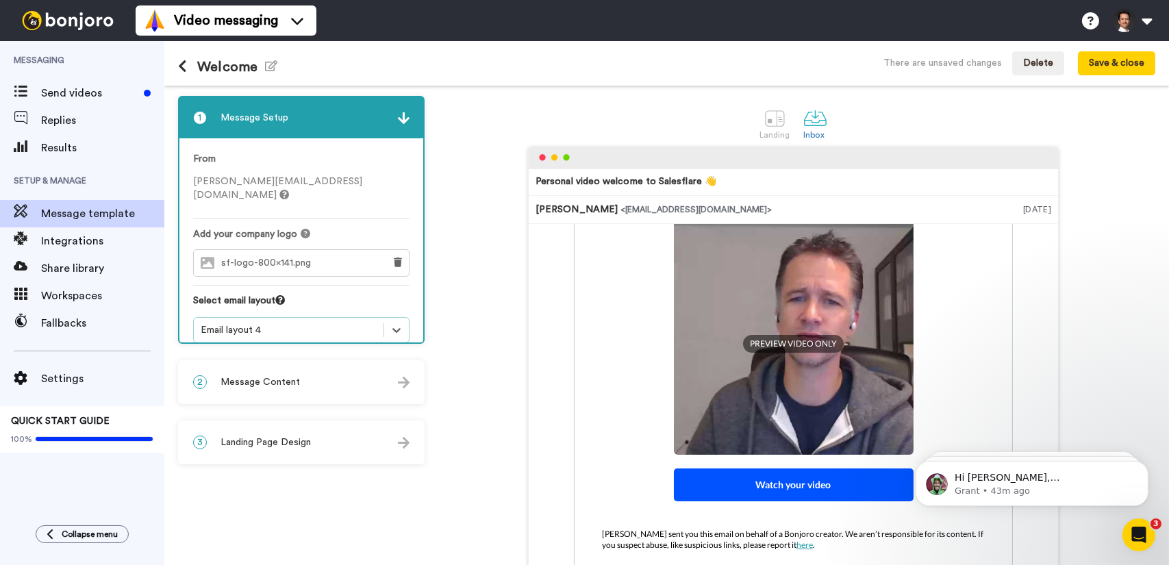
scroll to position [149, 0]
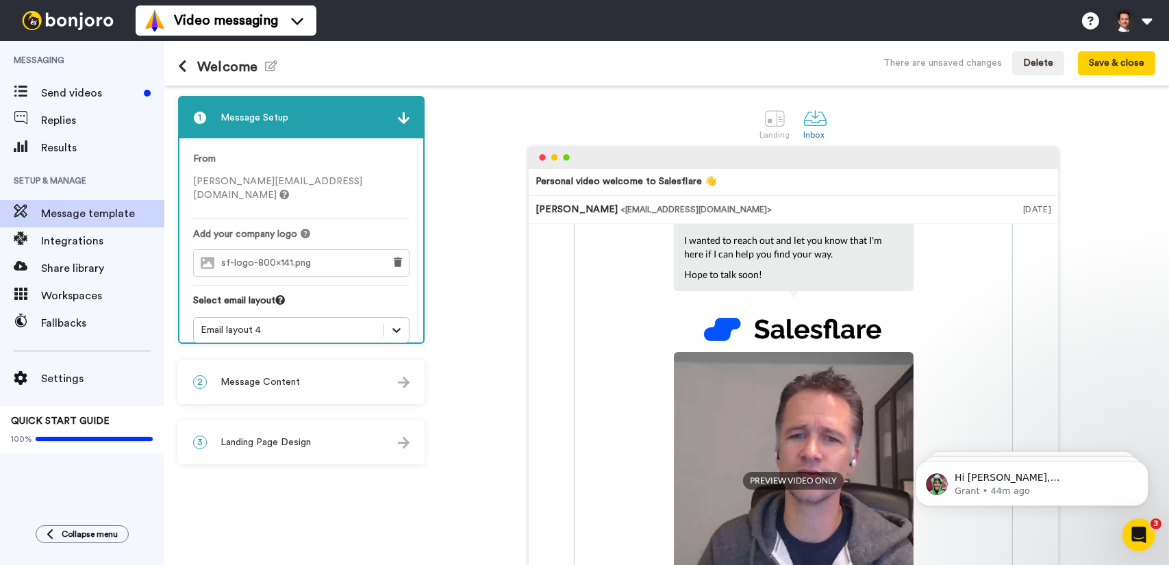
click at [395, 323] on icon at bounding box center [397, 330] width 14 height 14
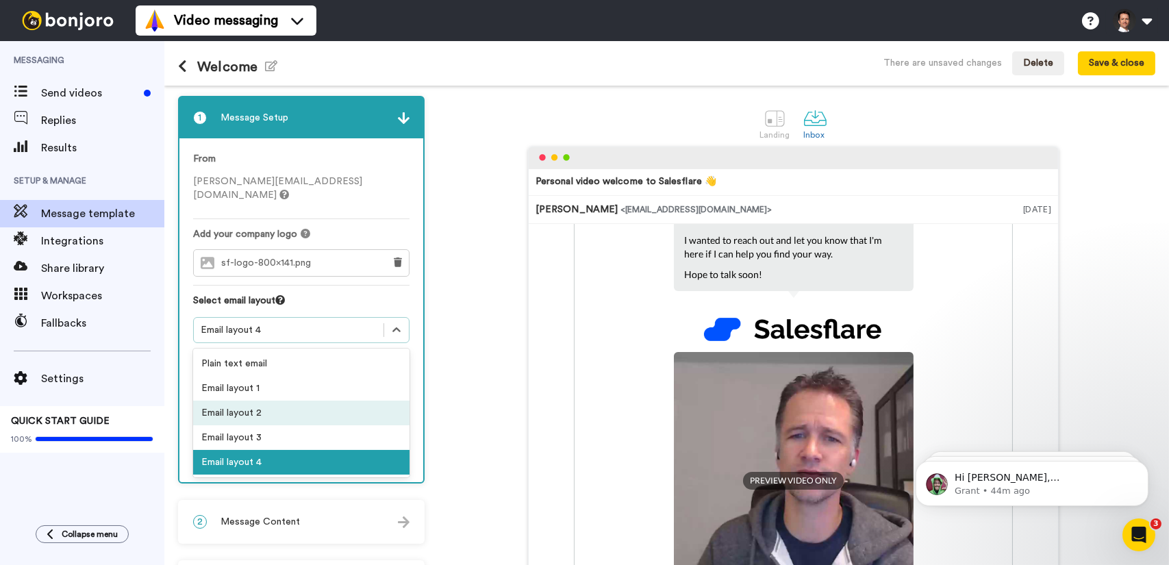
click at [307, 401] on div "Email layout 2" at bounding box center [301, 413] width 216 height 25
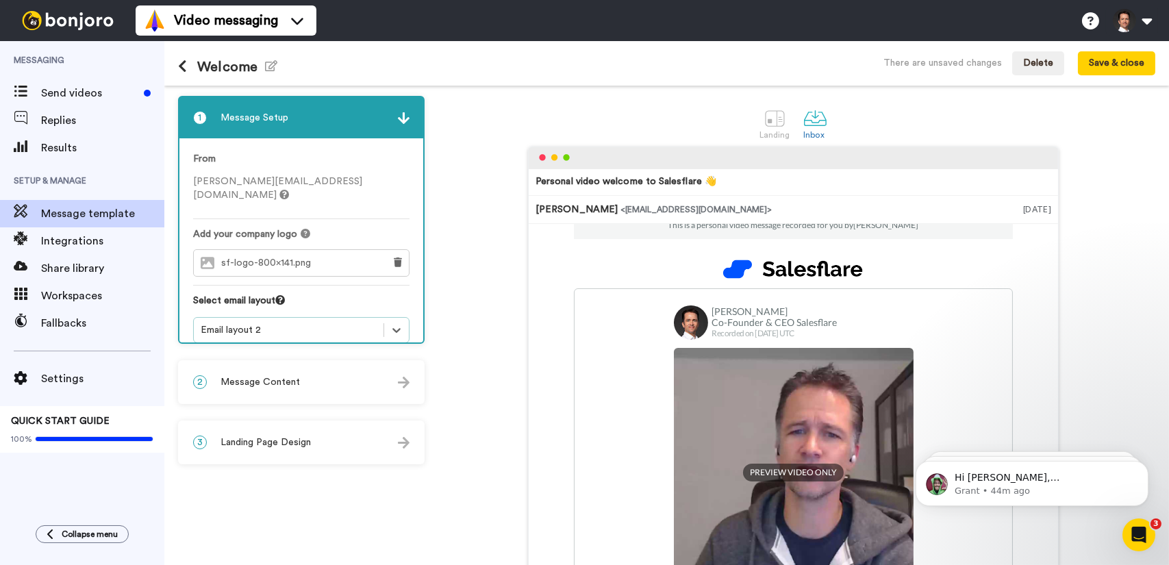
scroll to position [12, 0]
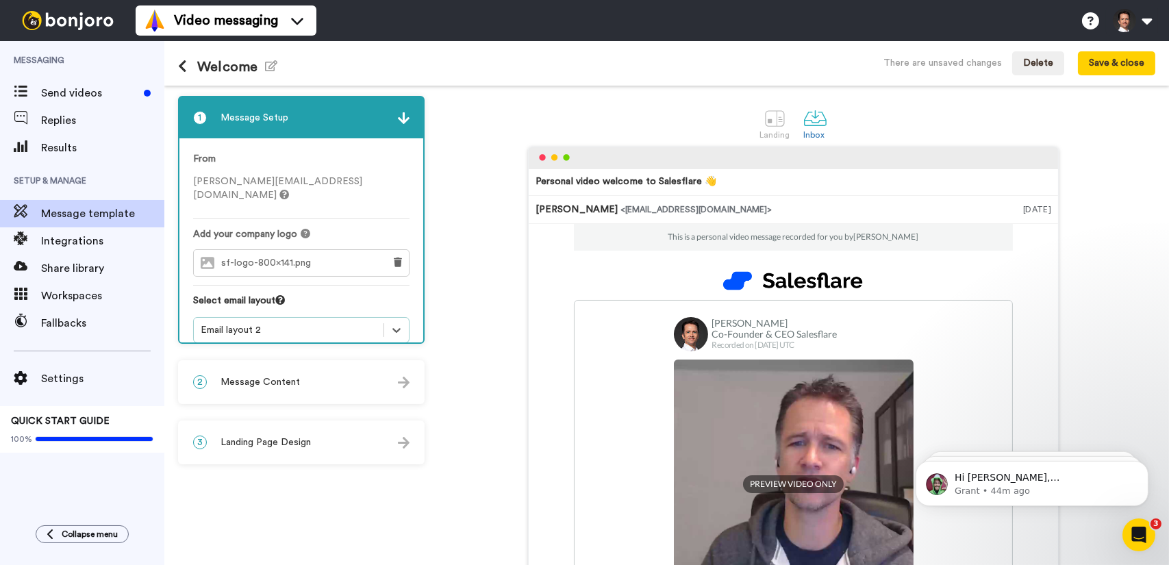
click at [300, 323] on div "Email layout 2" at bounding box center [289, 330] width 176 height 14
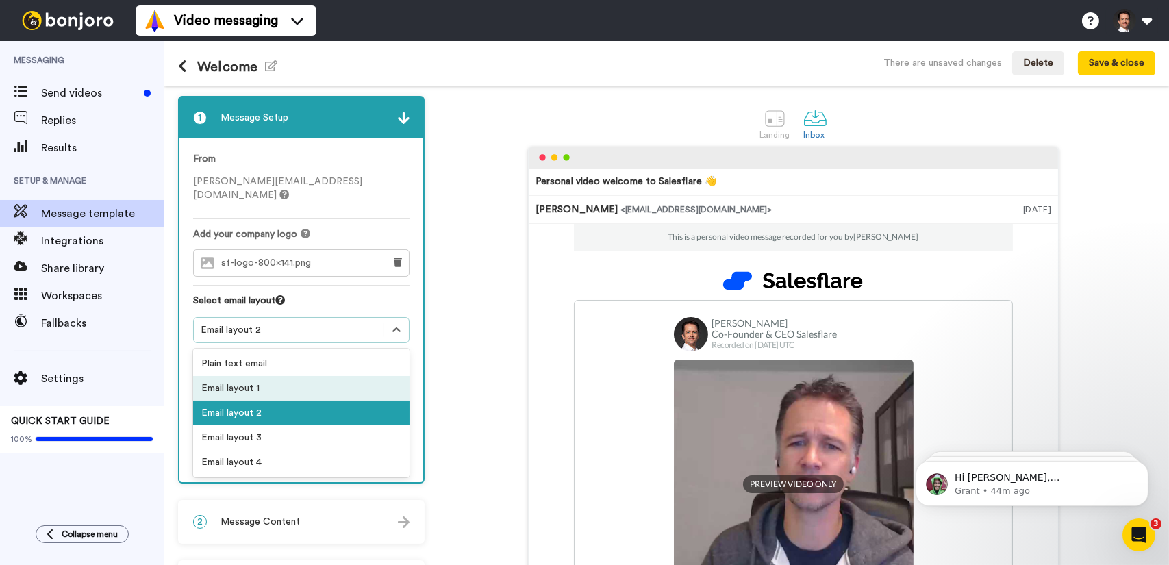
click at [275, 376] on div "Email layout 1" at bounding box center [301, 388] width 216 height 25
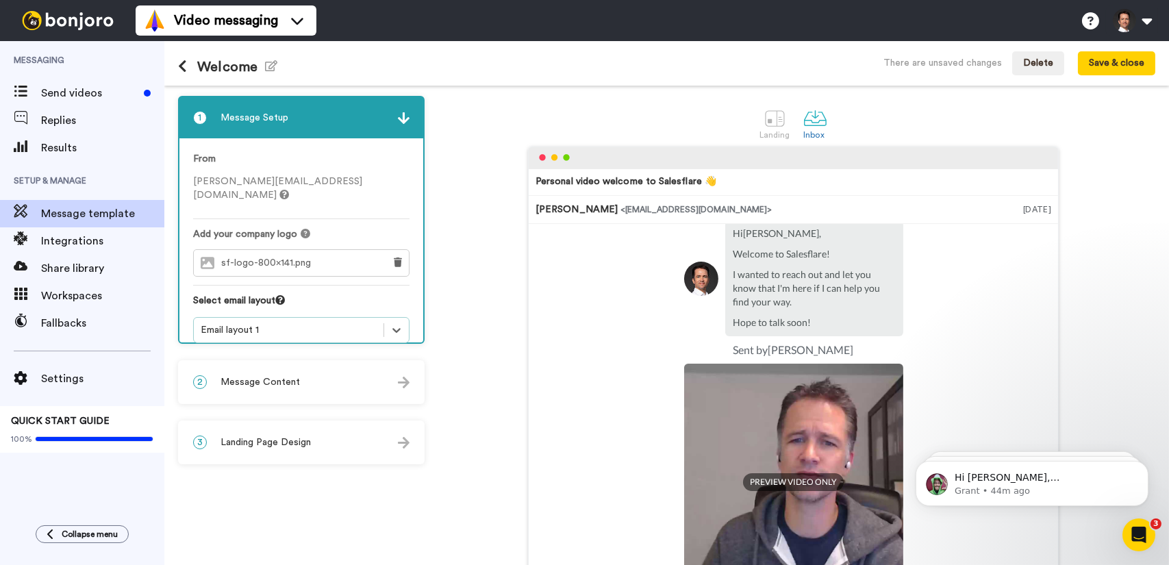
scroll to position [49, 0]
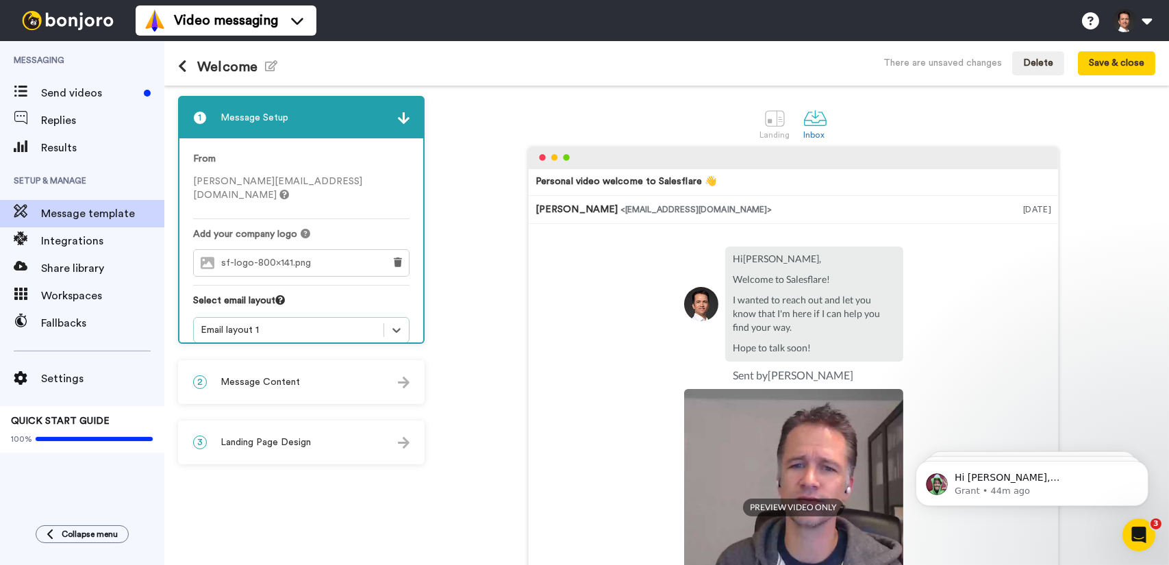
click at [344, 323] on div "Email layout 1" at bounding box center [289, 330] width 176 height 14
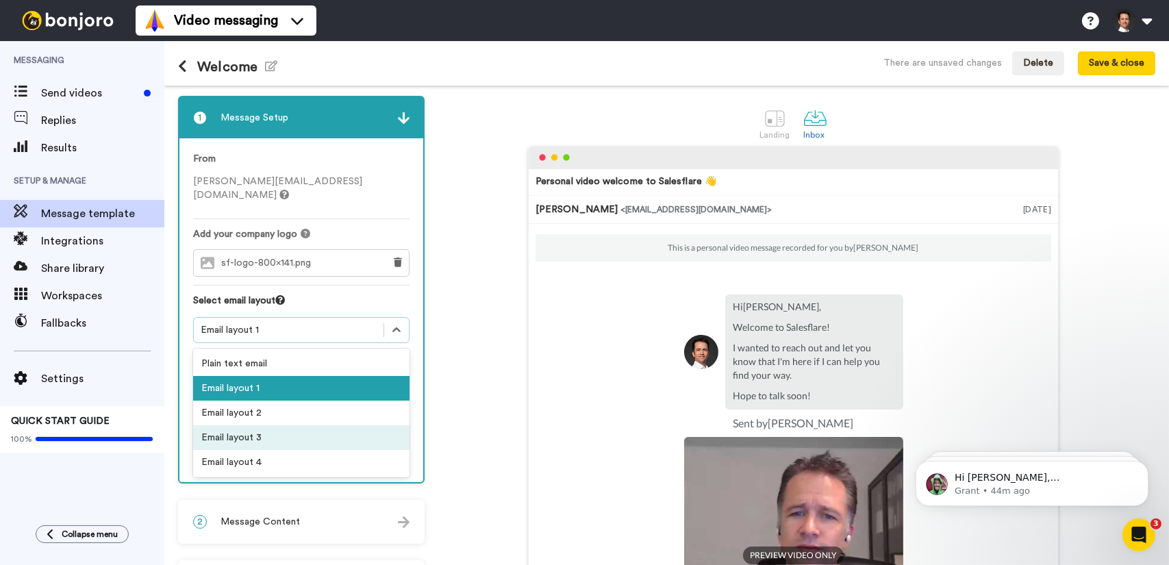
scroll to position [0, 0]
click at [262, 427] on div "Email layout 3" at bounding box center [301, 437] width 216 height 25
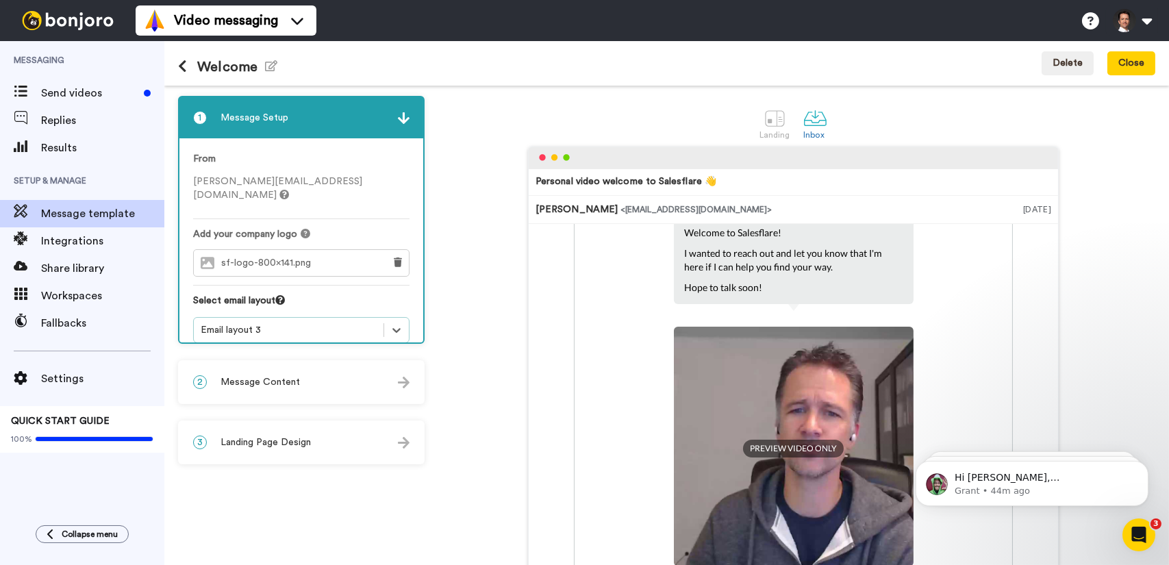
scroll to position [223, 0]
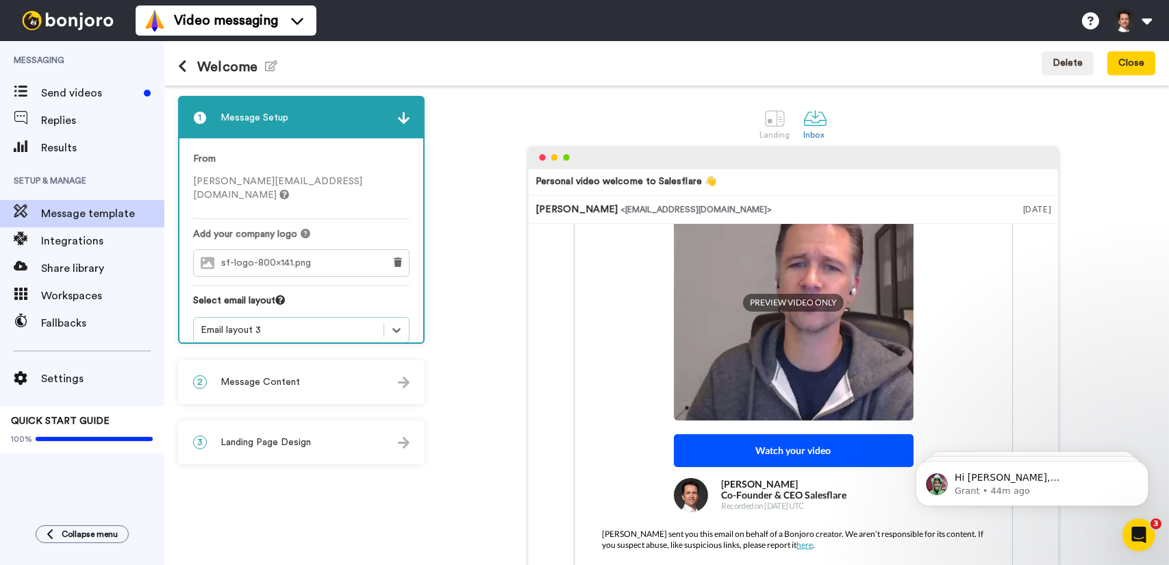
click at [395, 393] on div "2 Message Content" at bounding box center [301, 382] width 244 height 41
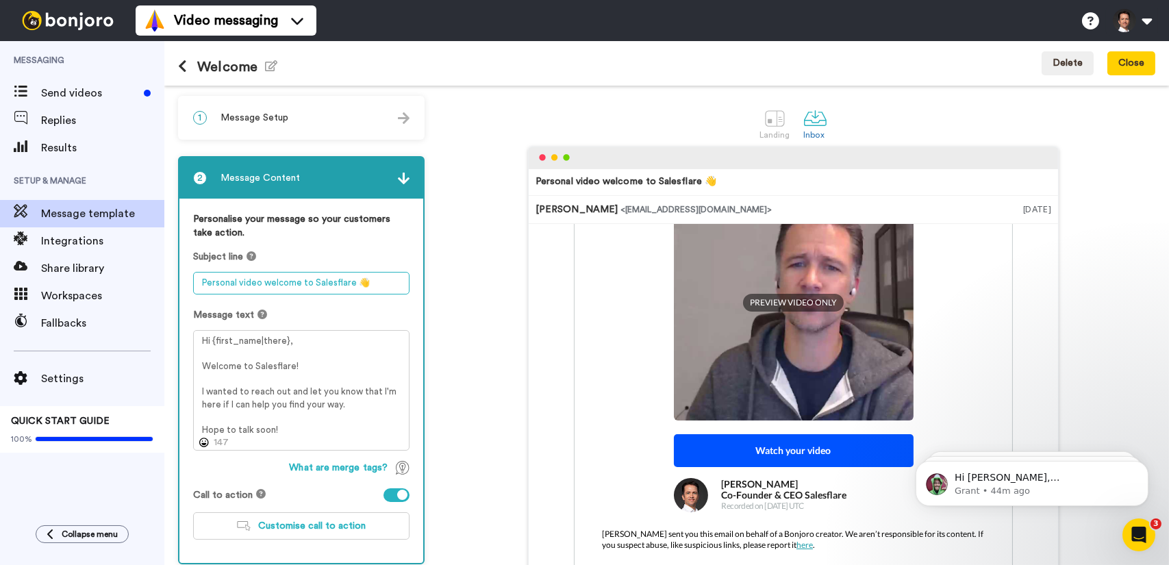
drag, startPoint x: 269, startPoint y: 283, endPoint x: 171, endPoint y: 294, distance: 98.6
click at [171, 294] on div "1 Message Setup From jeroen@salesflare.com Add your company logo sf-logo-800x14…" at bounding box center [666, 326] width 1005 height 480
click at [351, 285] on textarea "Personal video welcome to Salesflare 👋" at bounding box center [301, 283] width 216 height 23
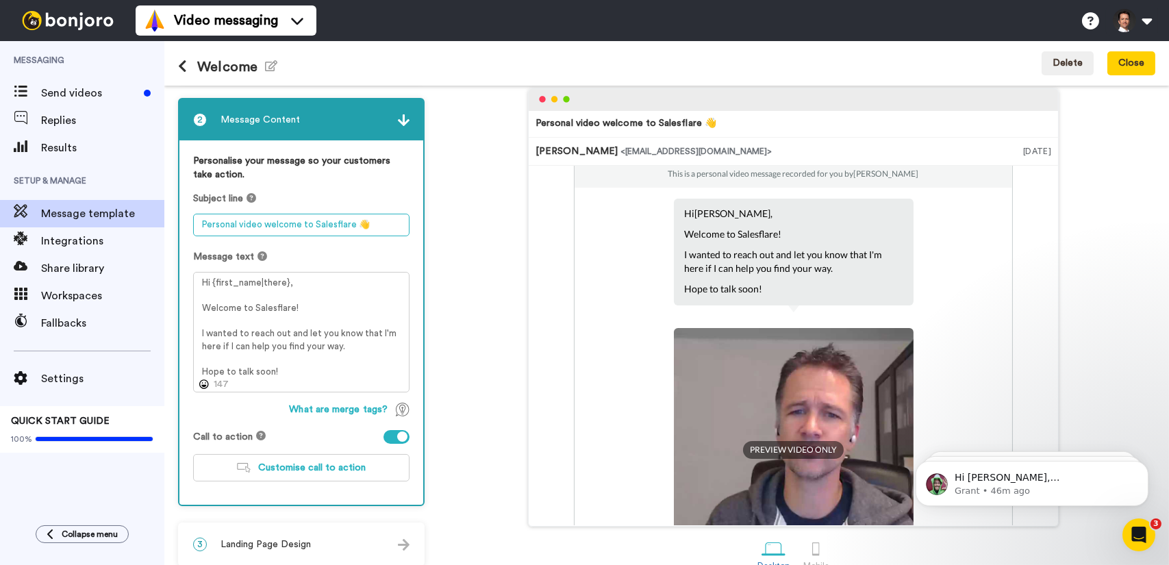
scroll to position [69, 0]
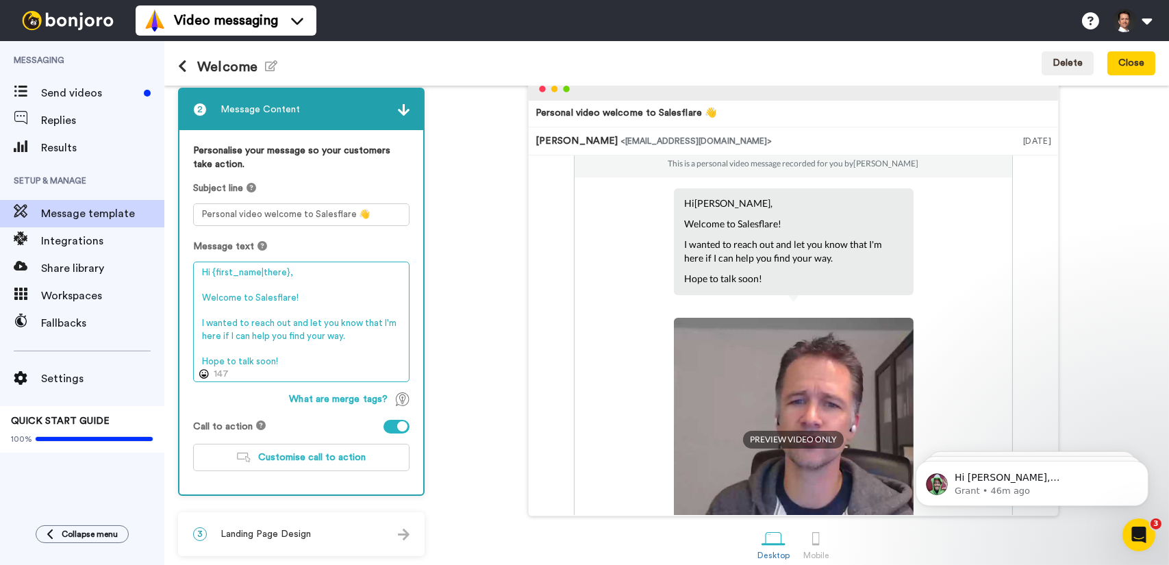
click at [326, 362] on textarea "Hi {first_name|there}, Welcome to Salesflare! I wanted to reach out and let you…" at bounding box center [301, 322] width 216 height 121
click at [403, 401] on img at bounding box center [403, 400] width 14 height 14
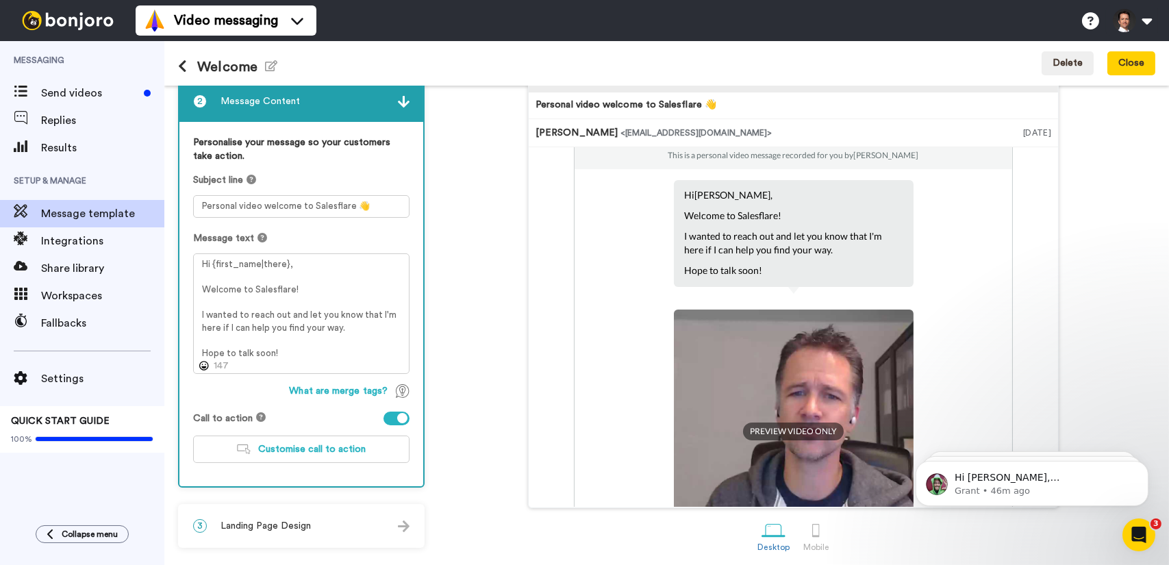
scroll to position [81, 0]
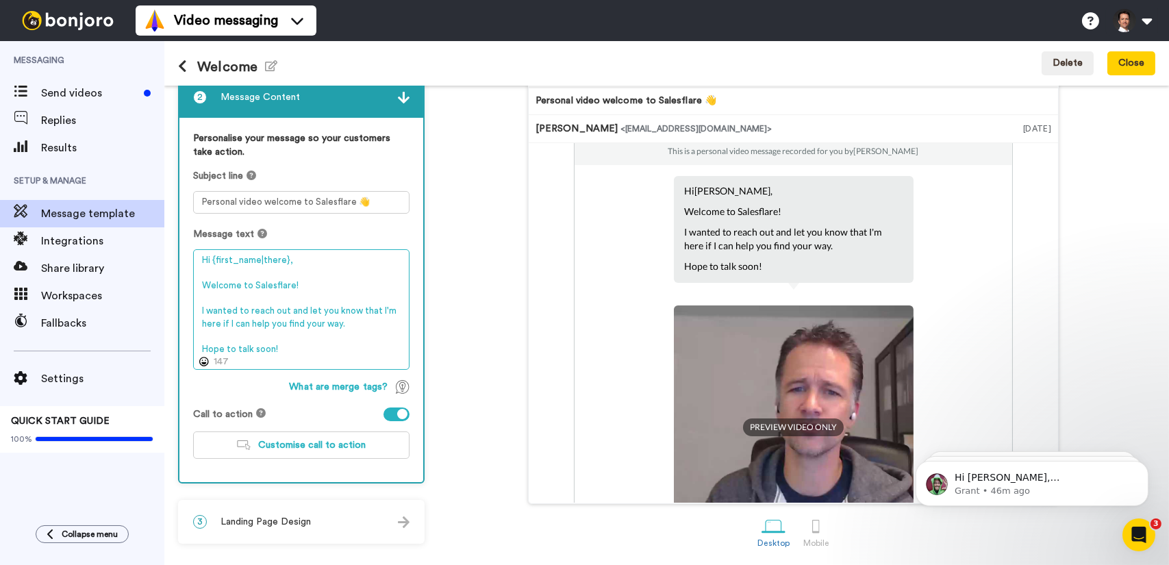
click at [224, 357] on textarea "Hi {first_name|there}, Welcome to Salesflare! I wanted to reach out and let you…" at bounding box center [301, 309] width 216 height 121
click at [307, 350] on textarea "Hi {first_name|there}, Welcome to Salesflare! I wanted to reach out and let you…" at bounding box center [301, 309] width 216 height 121
click at [423, 311] on div "2 Message Content Personalise your message so your customers take action. Subje…" at bounding box center [301, 279] width 247 height 408
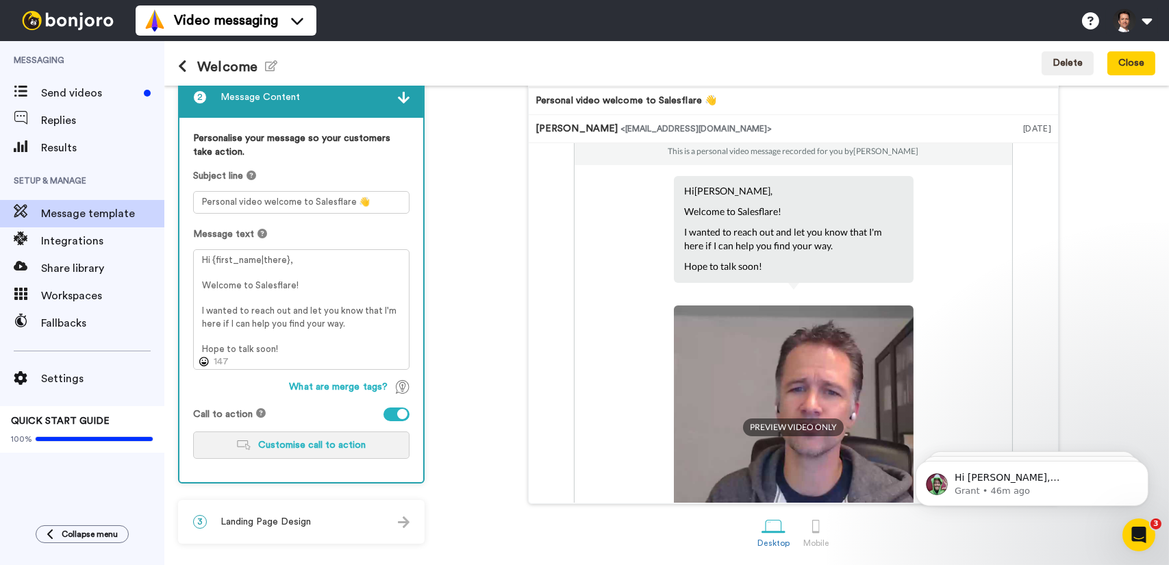
click at [374, 440] on button "Customise call to action" at bounding box center [301, 445] width 216 height 27
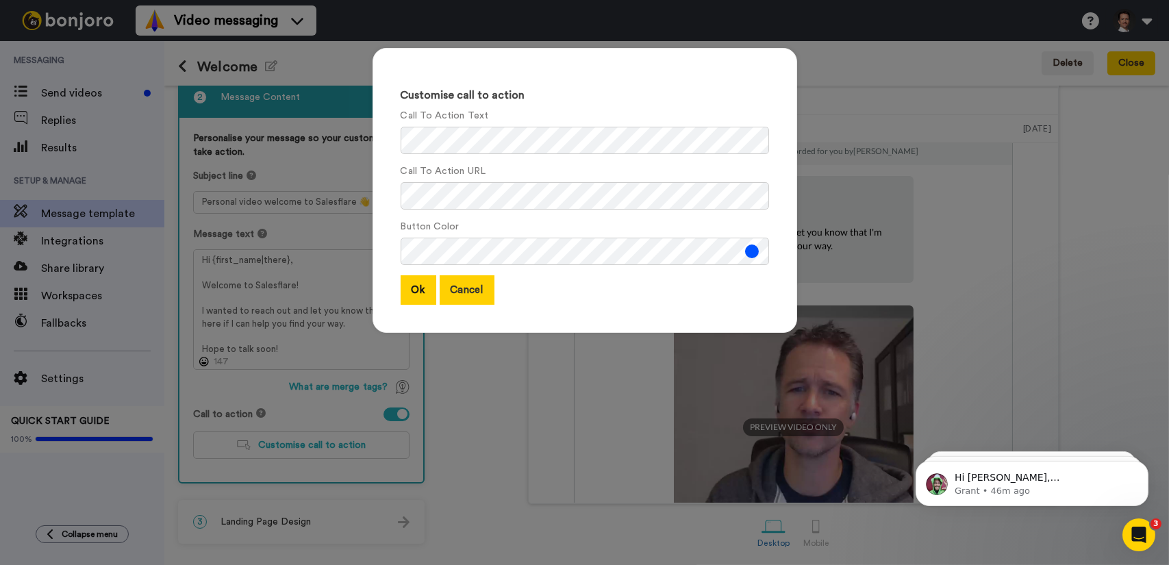
click at [479, 286] on button "Cancel" at bounding box center [467, 289] width 55 height 29
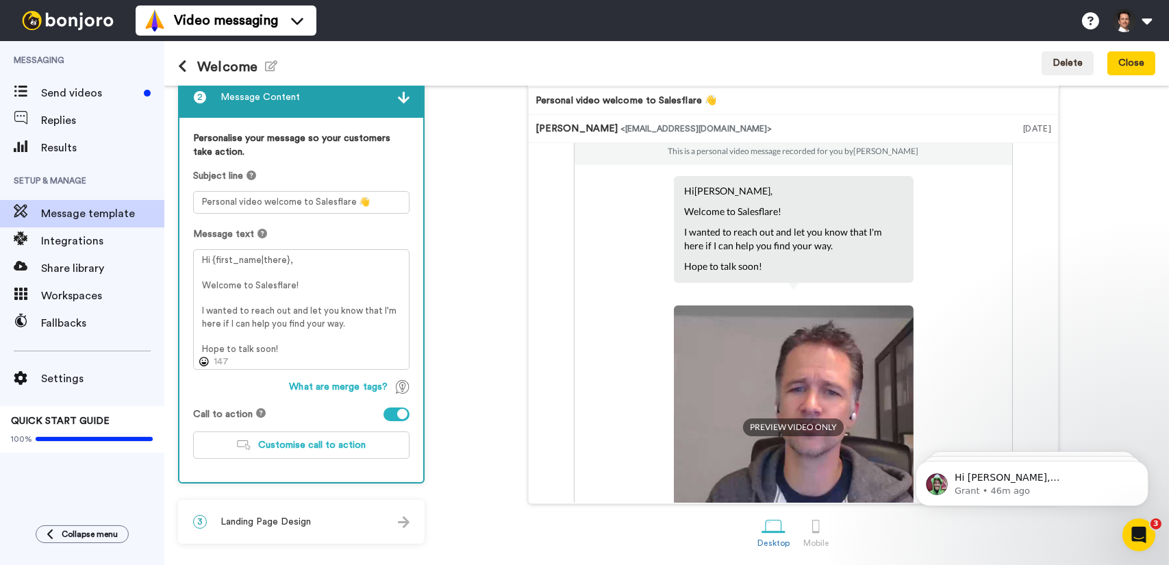
click at [395, 524] on div "3 Landing Page Design" at bounding box center [301, 521] width 244 height 41
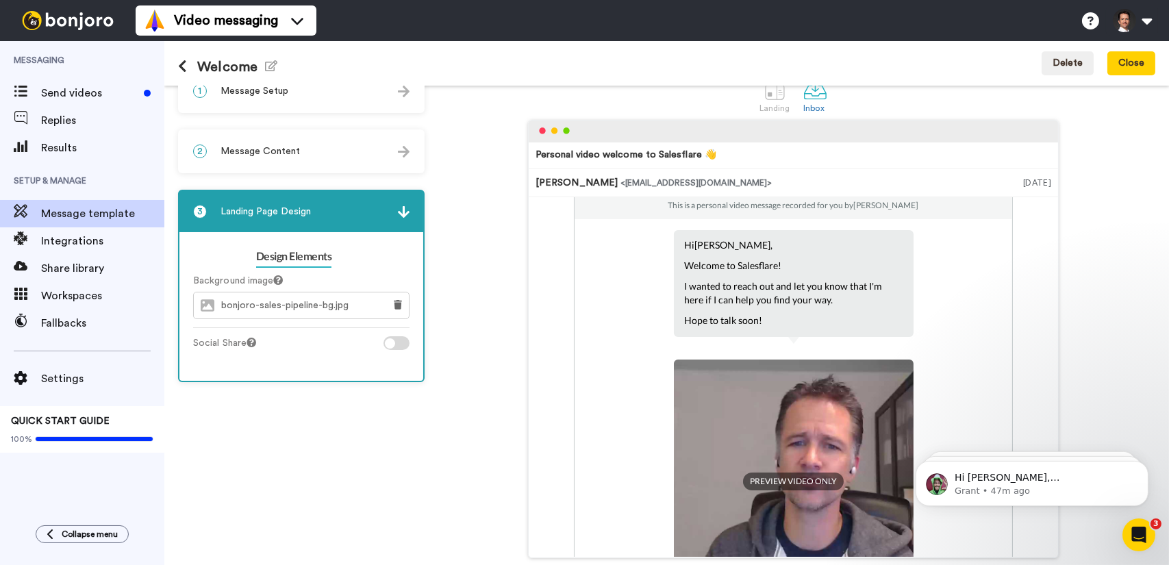
scroll to position [0, 0]
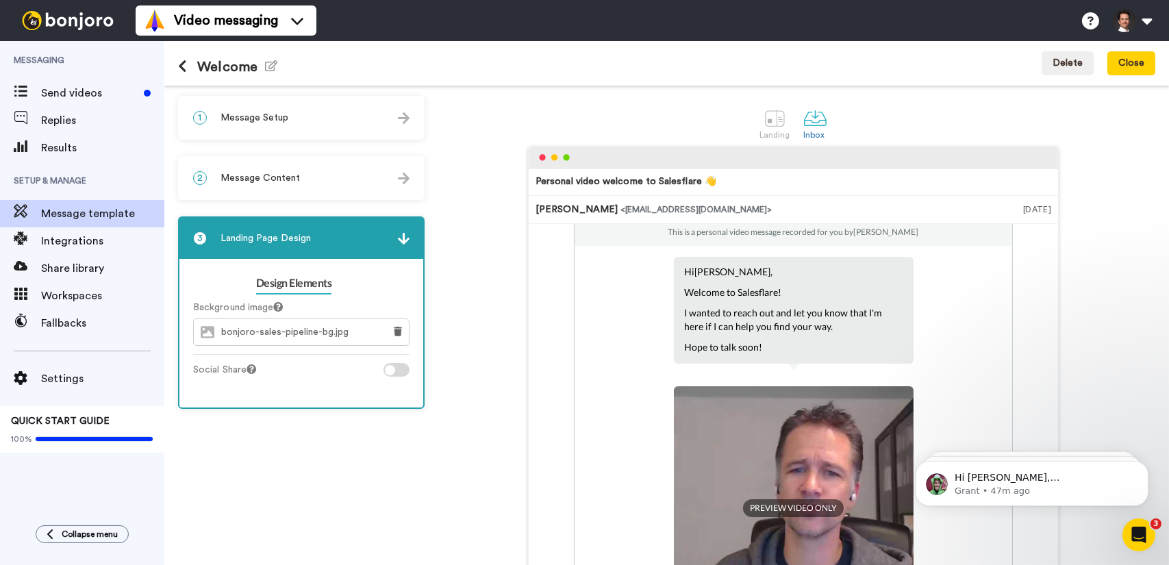
click at [182, 65] on icon at bounding box center [182, 67] width 9 height 14
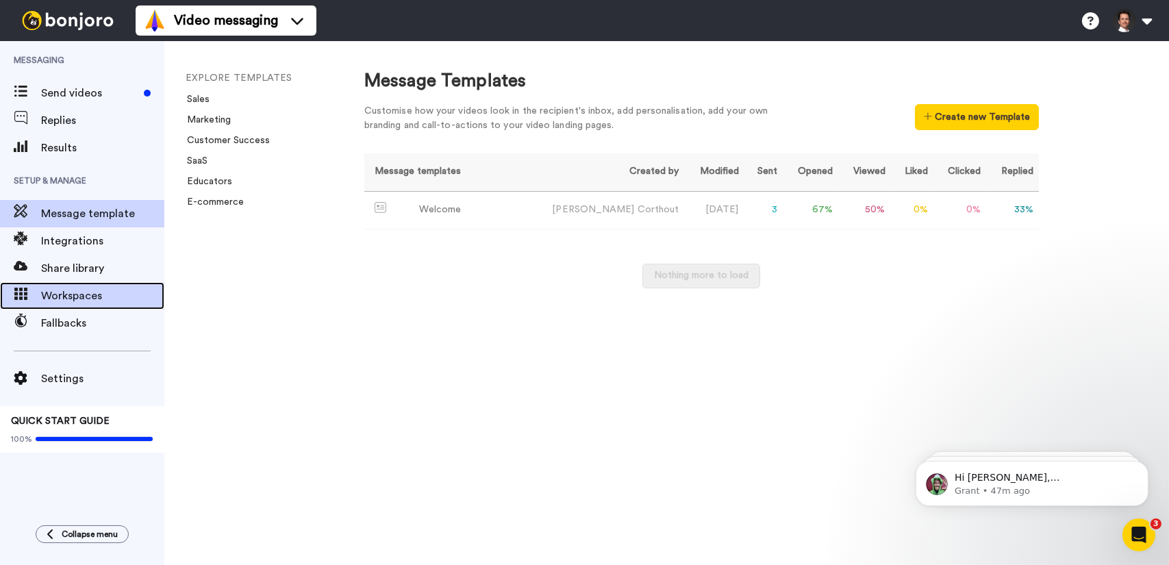
click at [116, 302] on span "Workspaces" at bounding box center [102, 296] width 123 height 16
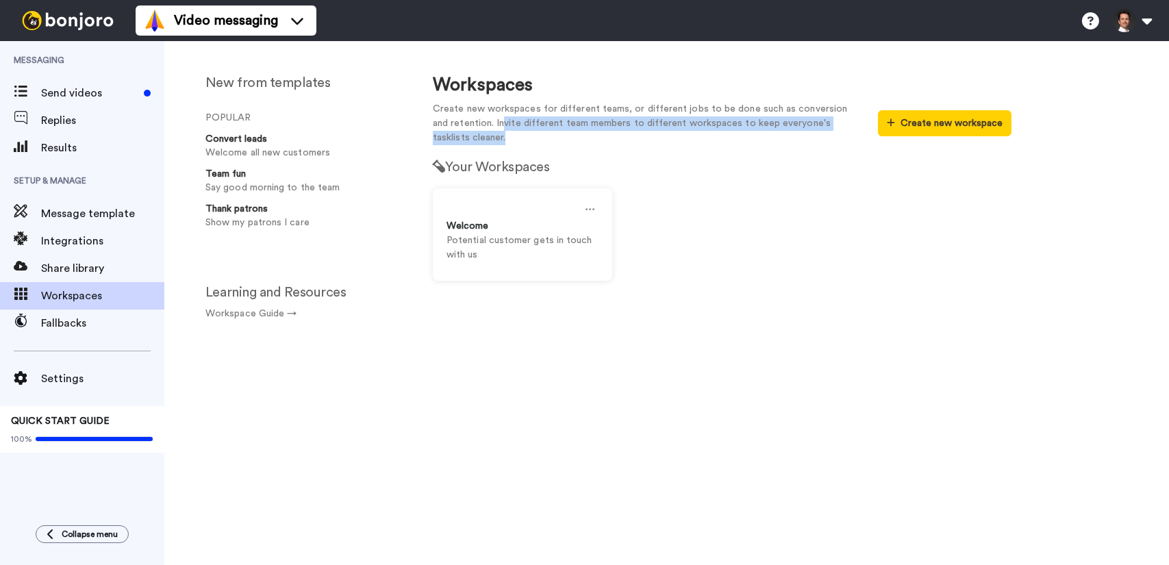
drag, startPoint x: 484, startPoint y: 116, endPoint x: 633, endPoint y: 136, distance: 150.0
click at [633, 136] on p "Create new workspaces for different teams, or different jobs to be done such as…" at bounding box center [645, 123] width 425 height 43
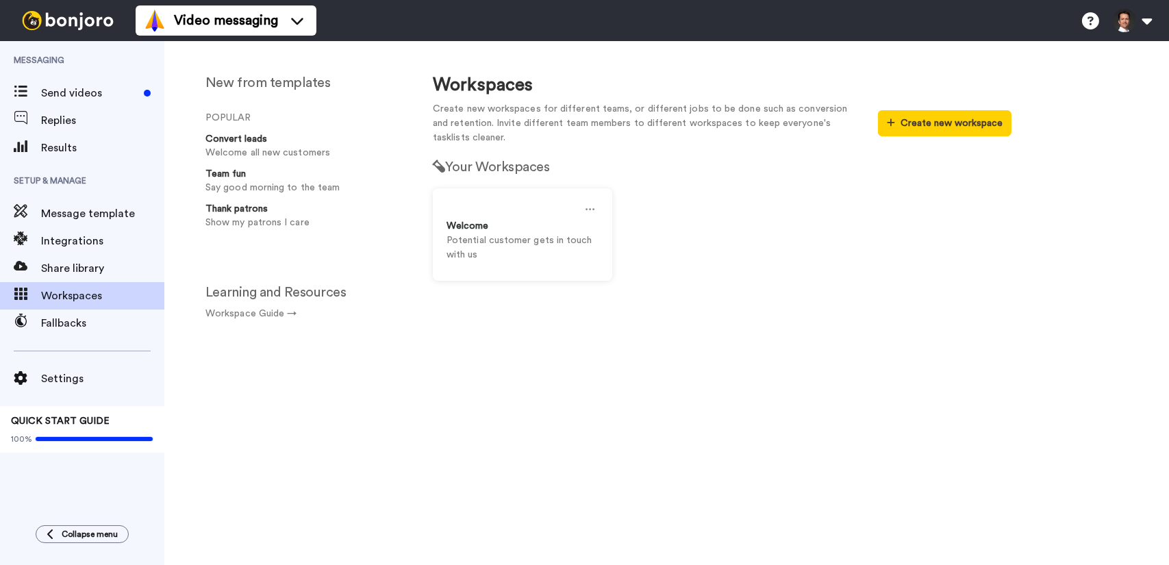
click at [656, 115] on p "Create new workspaces for different teams, or different jobs to be done such as…" at bounding box center [645, 123] width 425 height 43
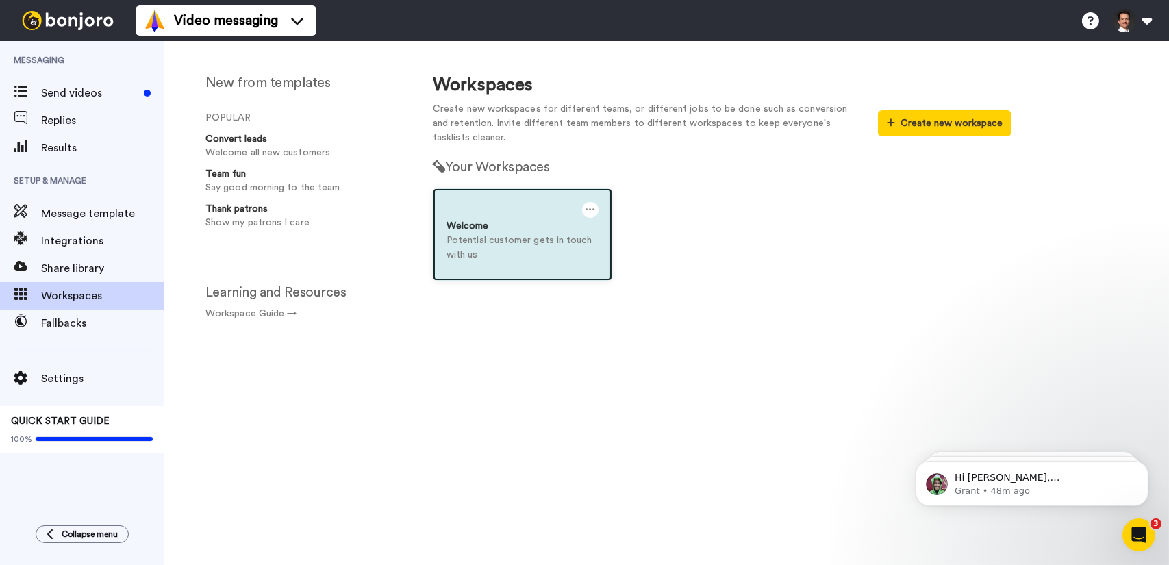
click at [510, 236] on p "Potential customer gets in touch with us" at bounding box center [523, 248] width 152 height 29
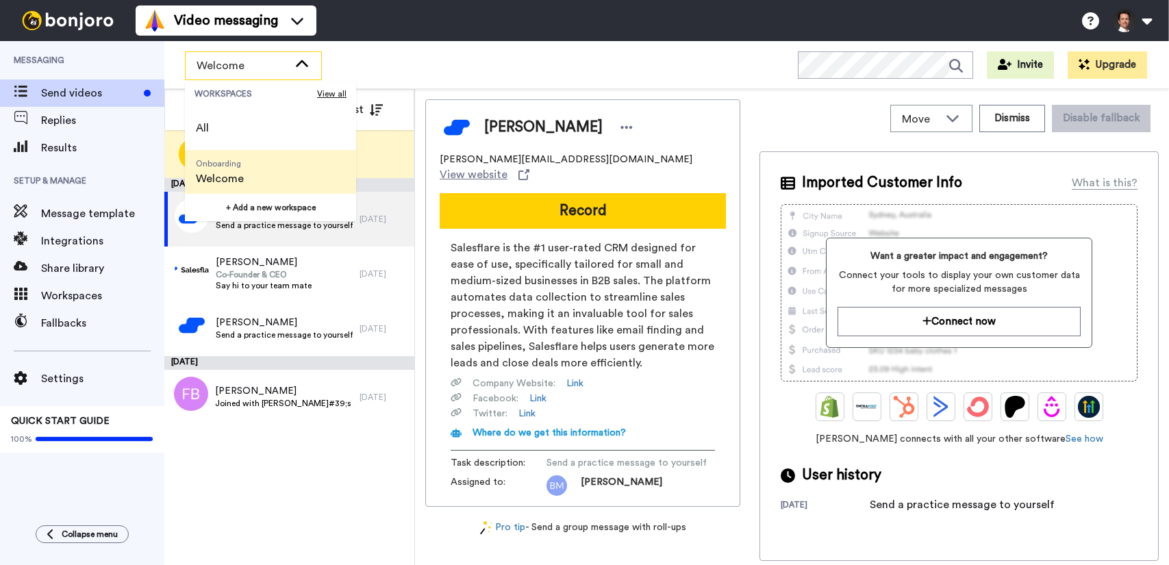
click at [481, 56] on div "Welcome WORKSPACES View all All Onboarding Welcome + Add a new workspace Invite…" at bounding box center [666, 65] width 1005 height 48
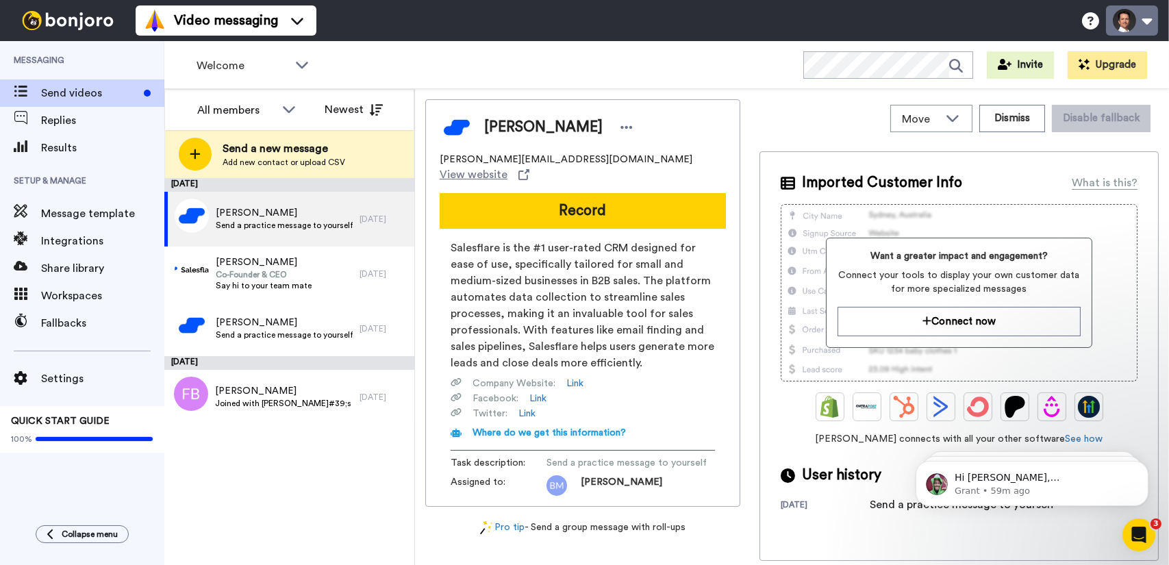
click at [1142, 18] on button at bounding box center [1132, 20] width 52 height 30
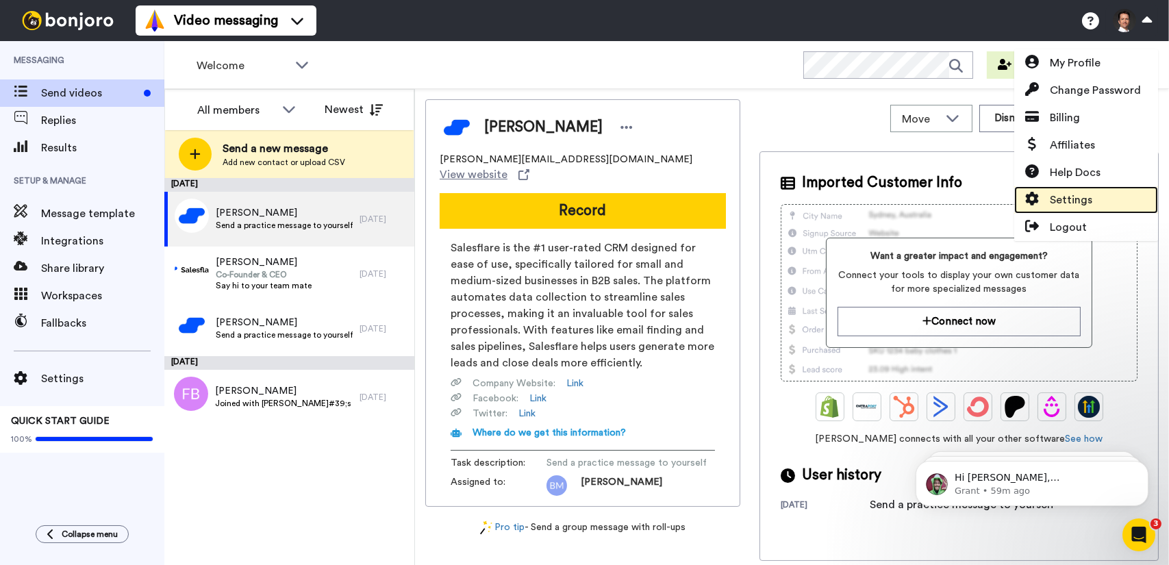
click at [1078, 198] on span "Settings" at bounding box center [1071, 200] width 42 height 16
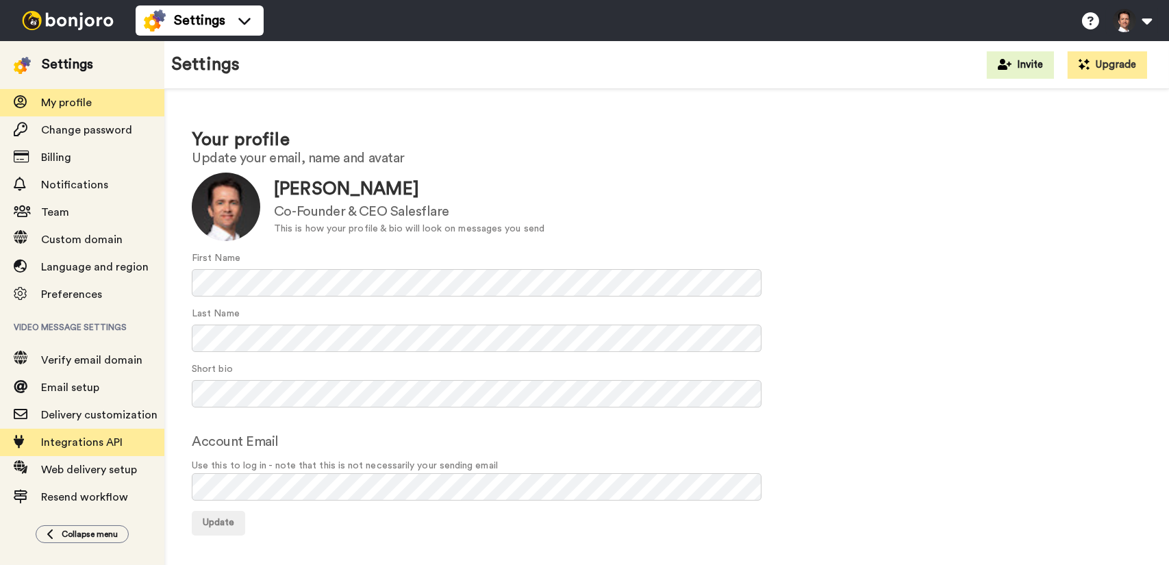
scroll to position [33, 0]
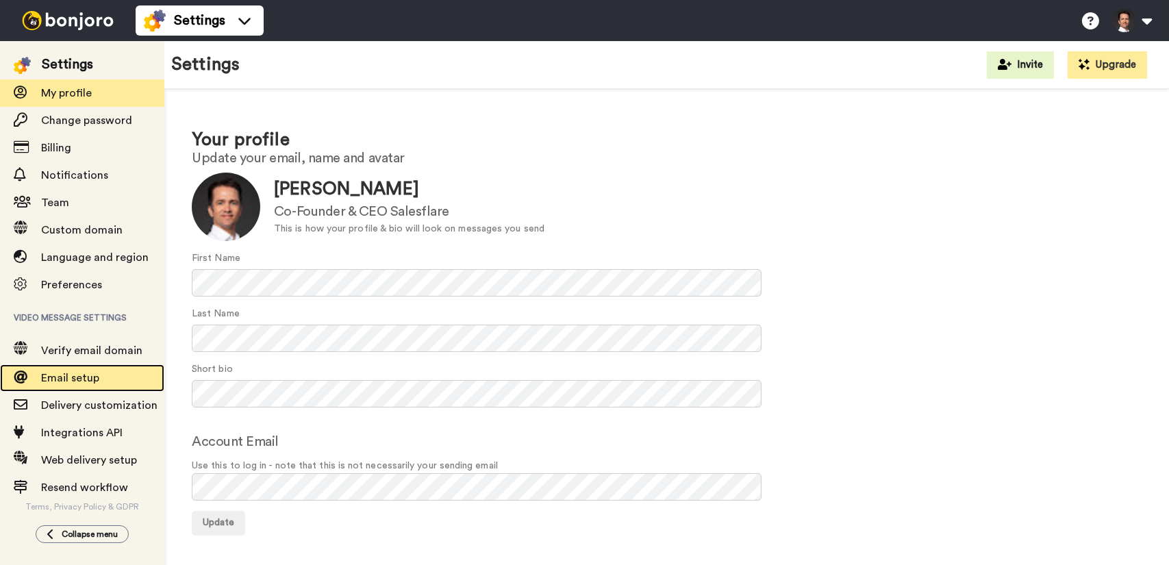
click at [106, 373] on span "Email setup" at bounding box center [102, 378] width 123 height 16
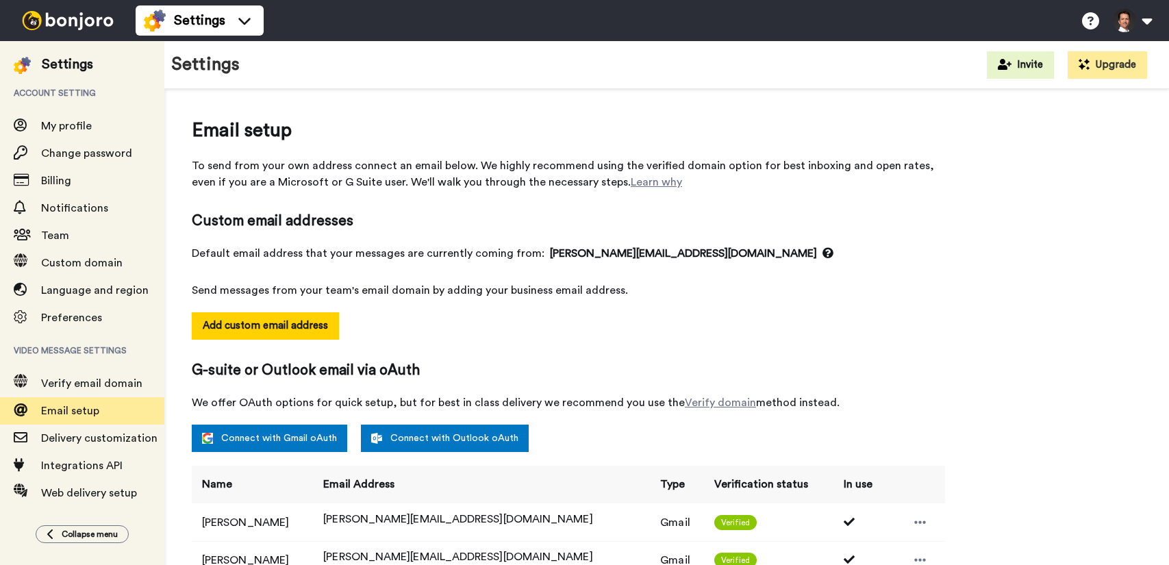
select select "164245"
select select "24437"
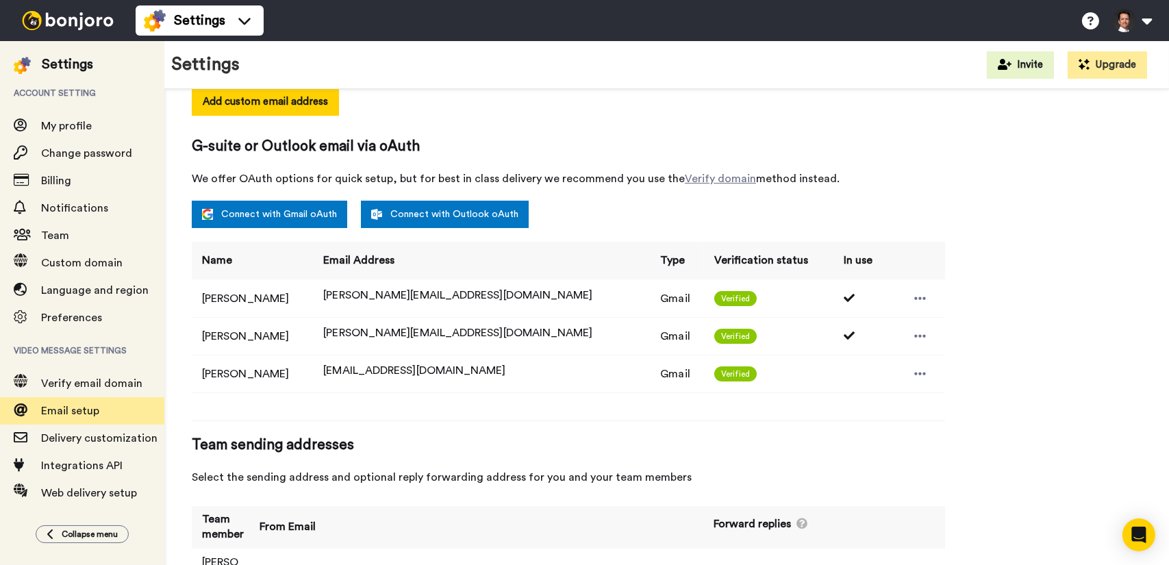
scroll to position [348, 0]
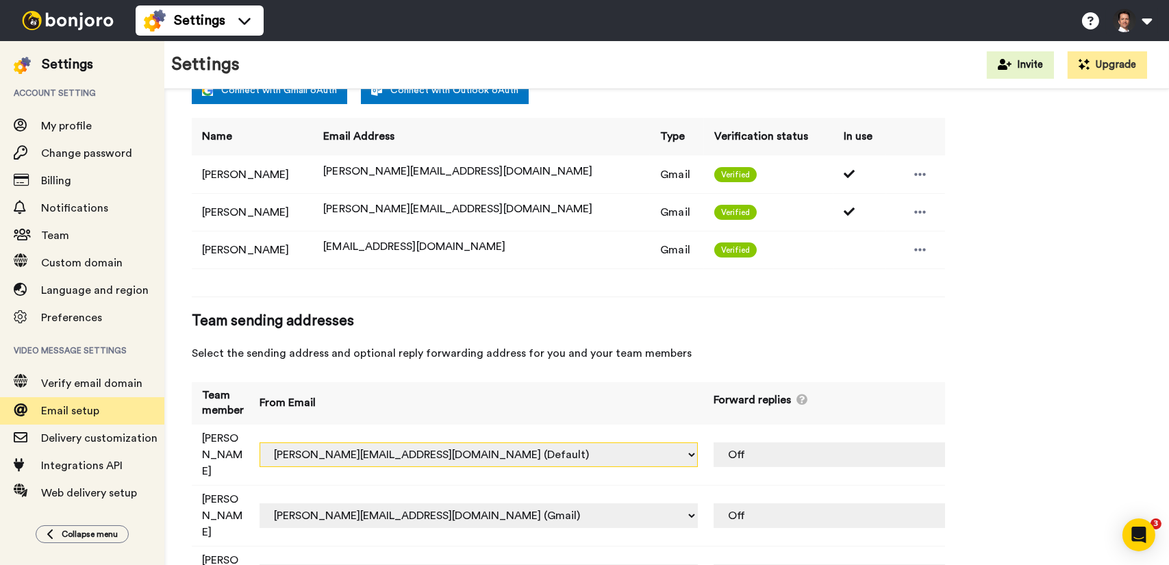
click at [586, 443] on select "[PERSON_NAME][EMAIL_ADDRESS][PERSON_NAME][DOMAIN_NAME] (Default) [EMAIL_ADDRESS…" at bounding box center [479, 455] width 438 height 25
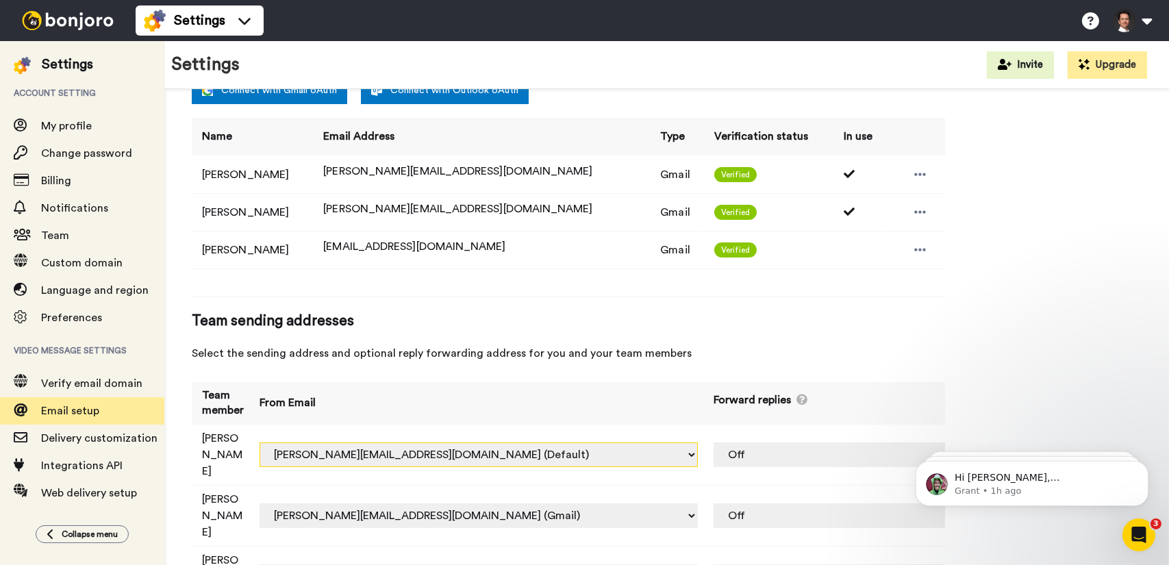
scroll to position [0, 0]
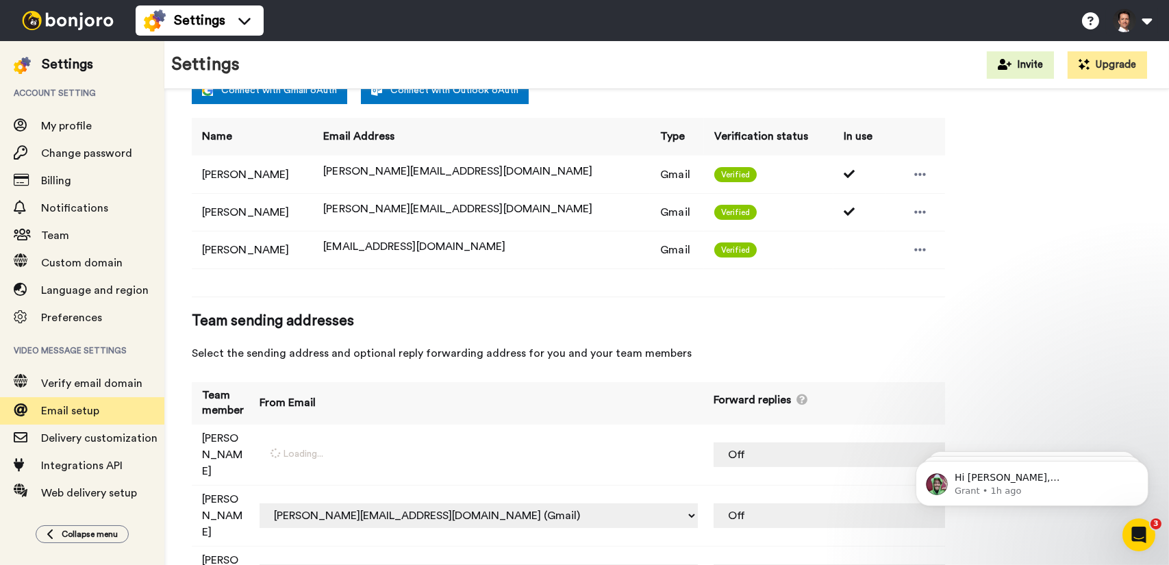
select select "164854"
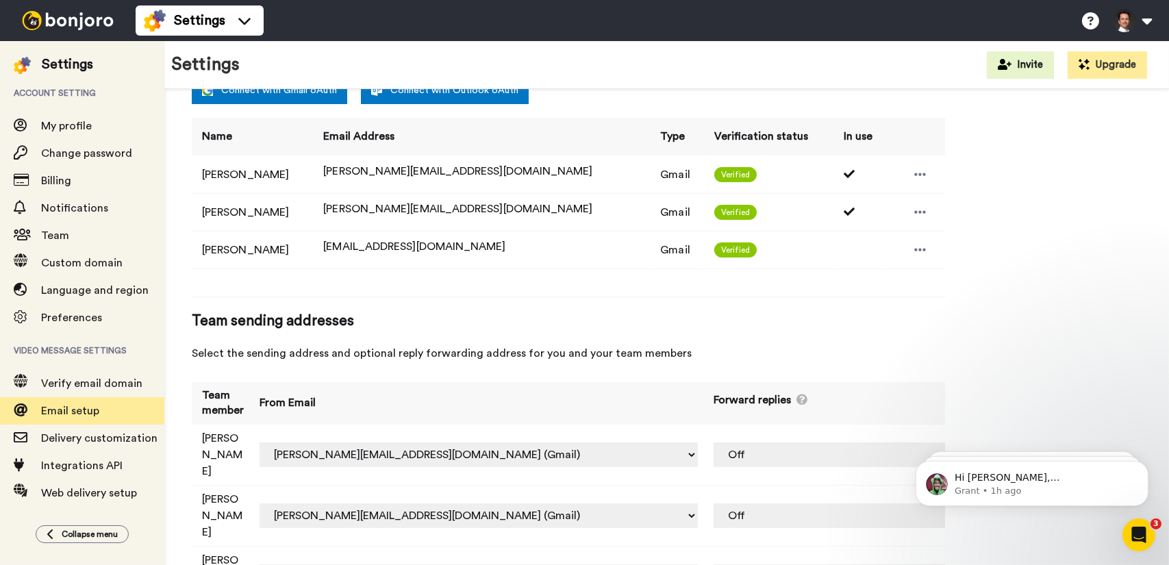
click at [1071, 317] on div "Email setup To send from your own address connect an email below. We highly rec…" at bounding box center [667, 194] width 950 height 853
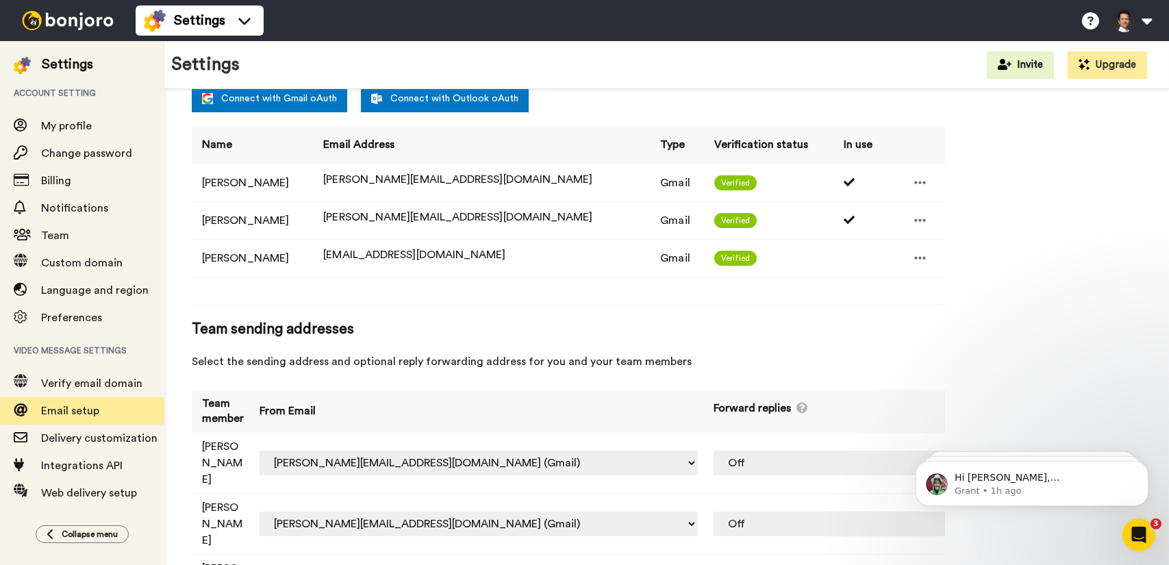
scroll to position [343, 0]
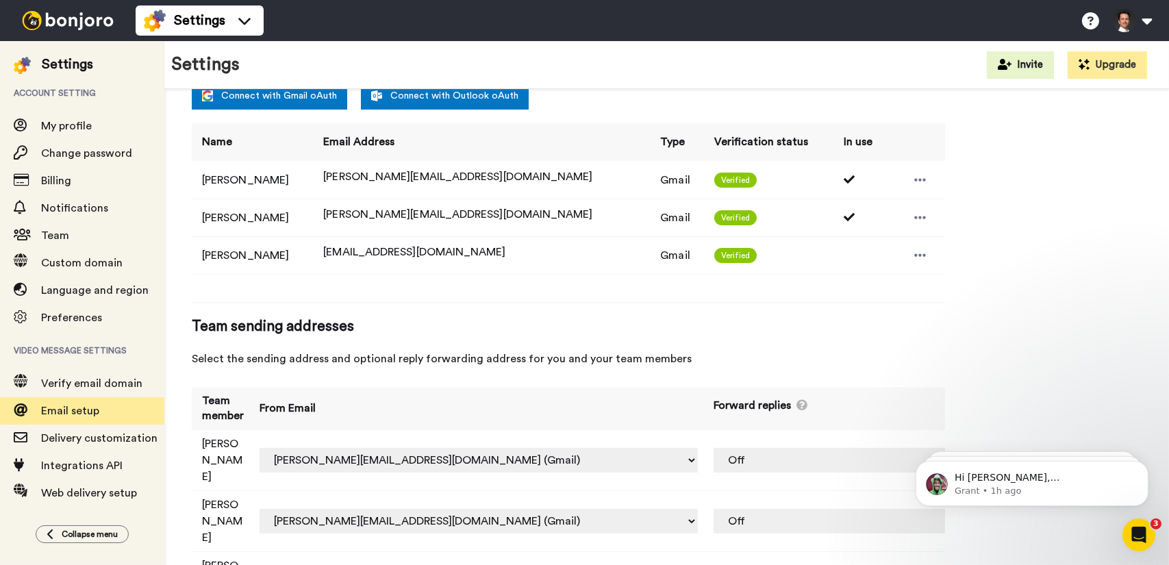
drag, startPoint x: 1102, startPoint y: 295, endPoint x: 823, endPoint y: 202, distance: 293.1
click at [1102, 295] on div "Email setup To send from your own address connect an email below. We highly rec…" at bounding box center [667, 200] width 950 height 853
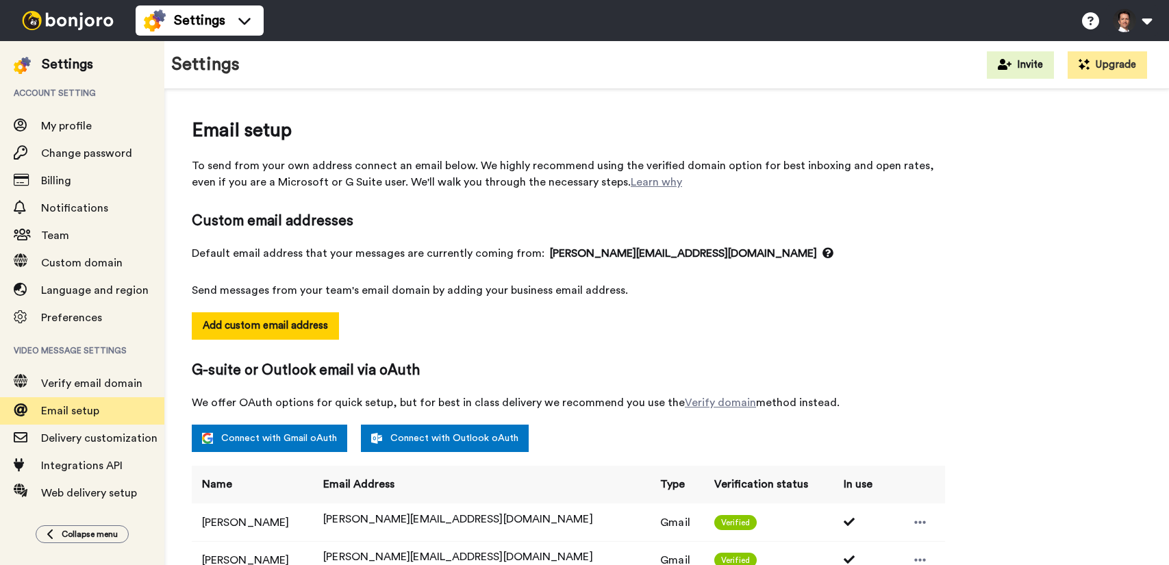
select select "164854"
select select "24437"
select select "164855"
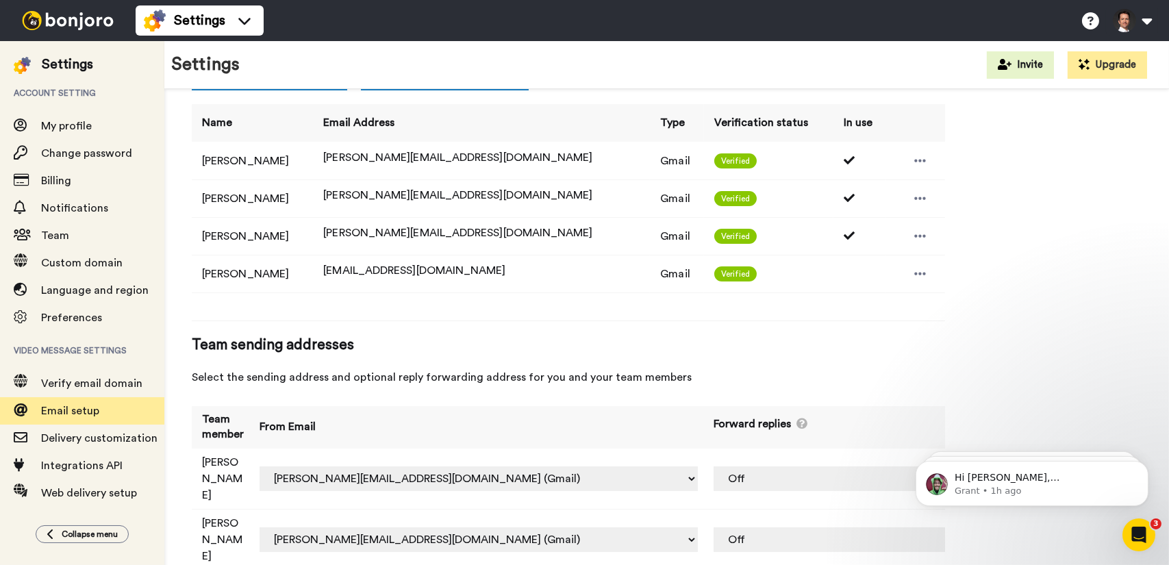
scroll to position [386, 0]
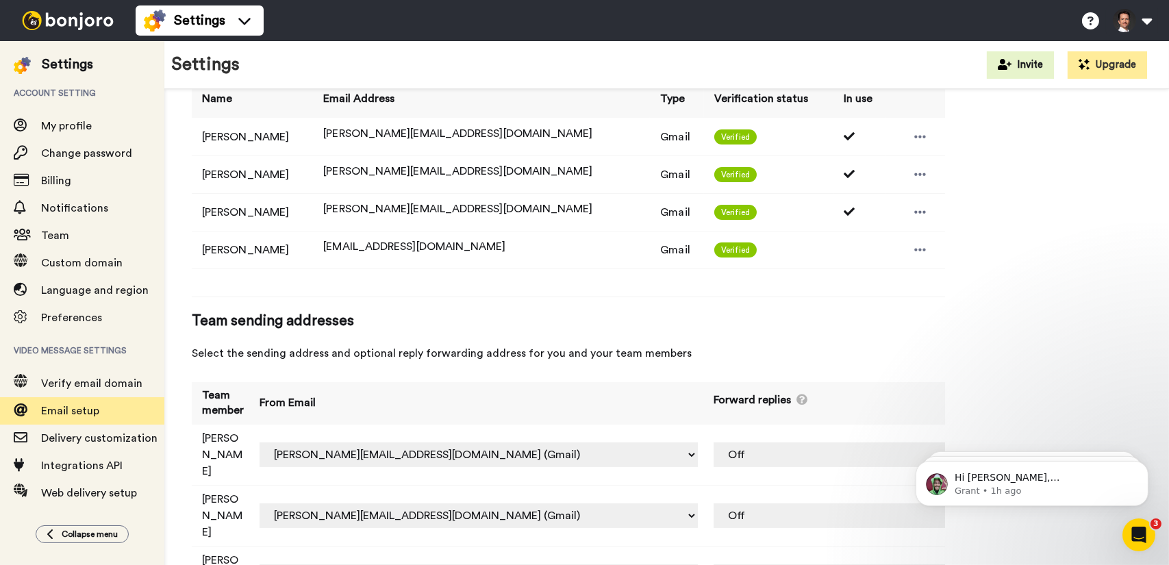
click at [82, 29] on img at bounding box center [67, 20] width 103 height 19
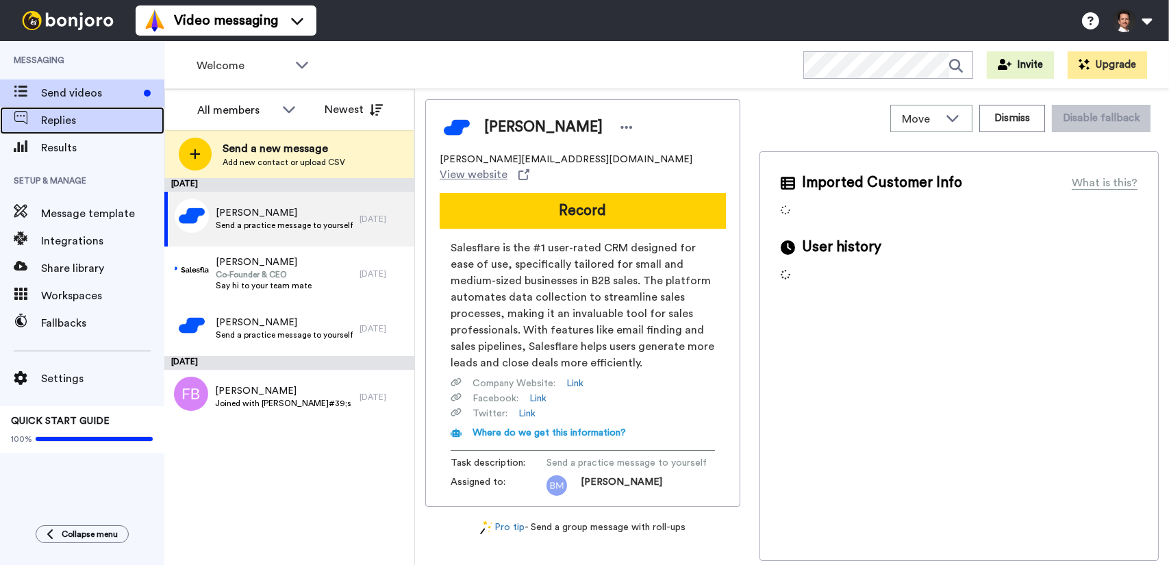
drag, startPoint x: 0, startPoint y: 0, endPoint x: 60, endPoint y: 121, distance: 135.4
click at [60, 121] on span "Replies" at bounding box center [102, 120] width 123 height 16
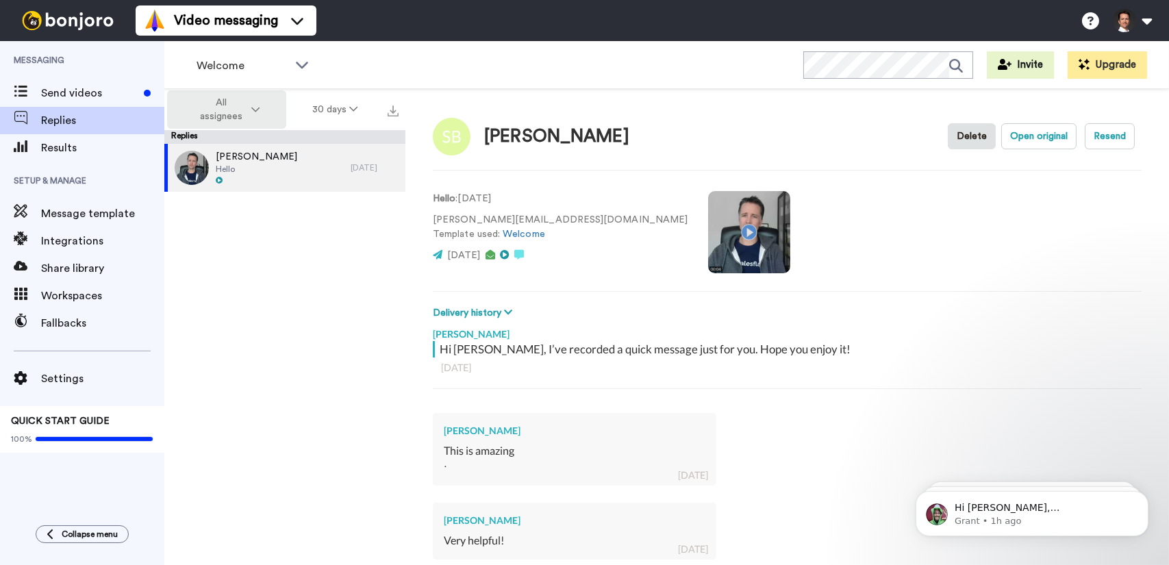
click at [259, 99] on button "All assignees" at bounding box center [226, 109] width 119 height 38
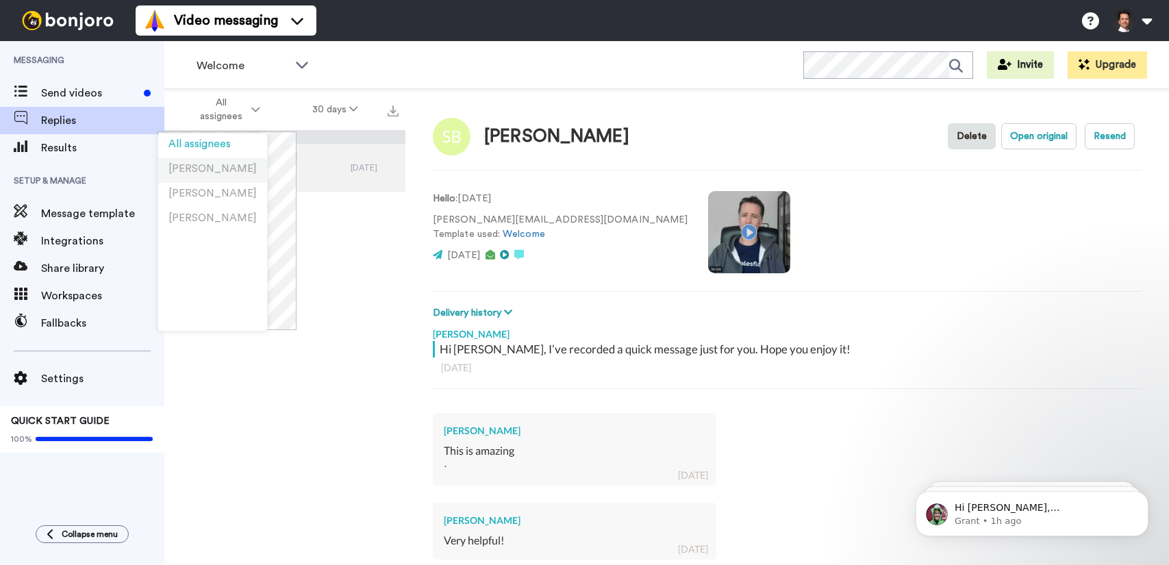
click at [226, 173] on li "[PERSON_NAME]" at bounding box center [212, 170] width 109 height 25
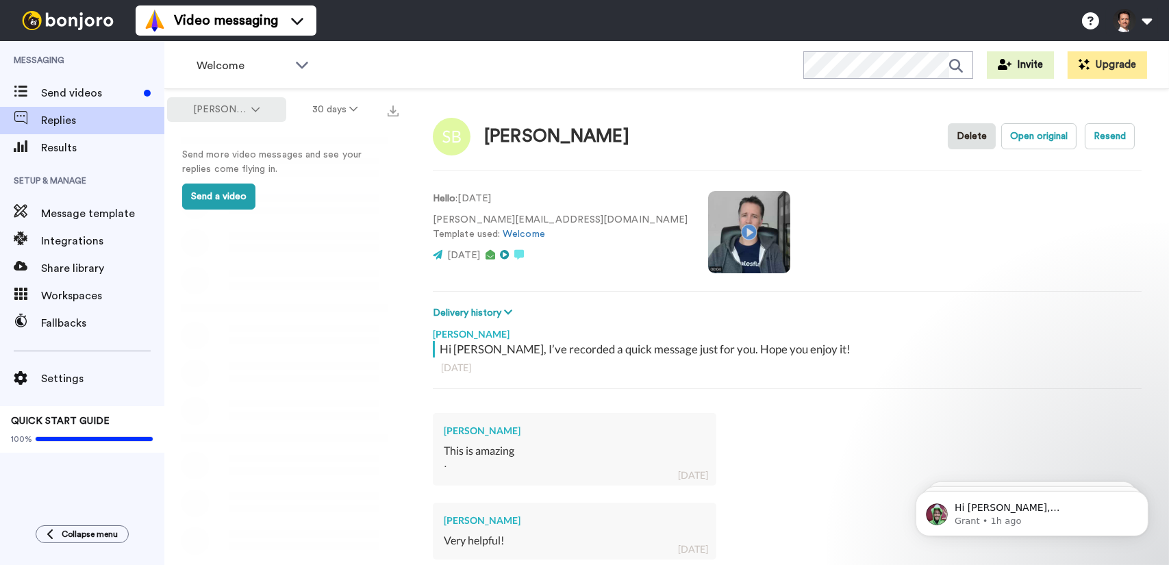
click at [252, 112] on icon at bounding box center [255, 110] width 8 height 10
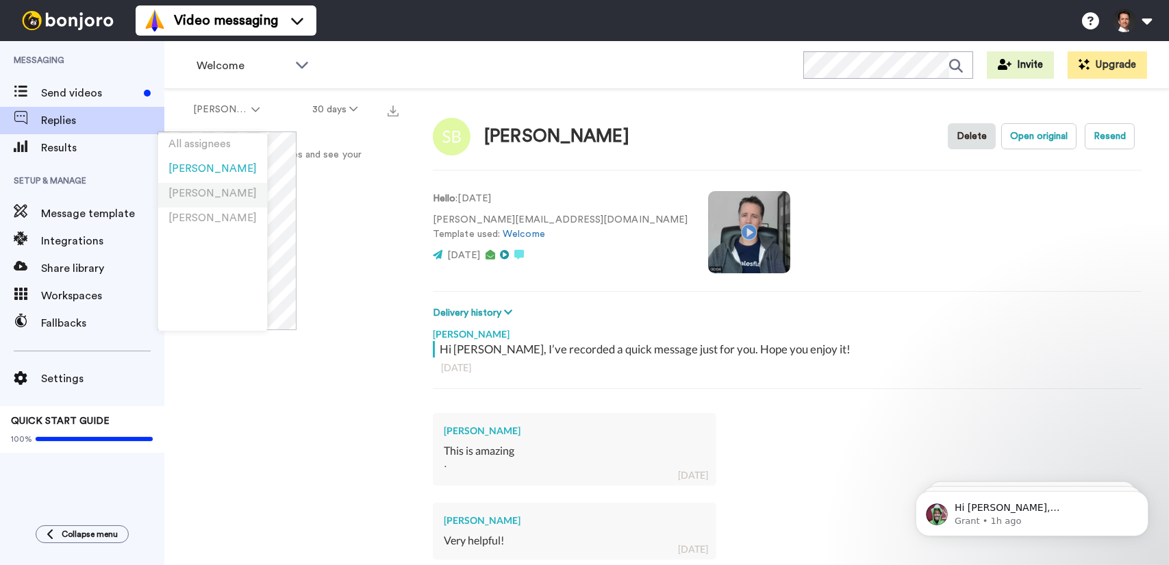
click at [238, 190] on span "[PERSON_NAME]" at bounding box center [213, 193] width 88 height 10
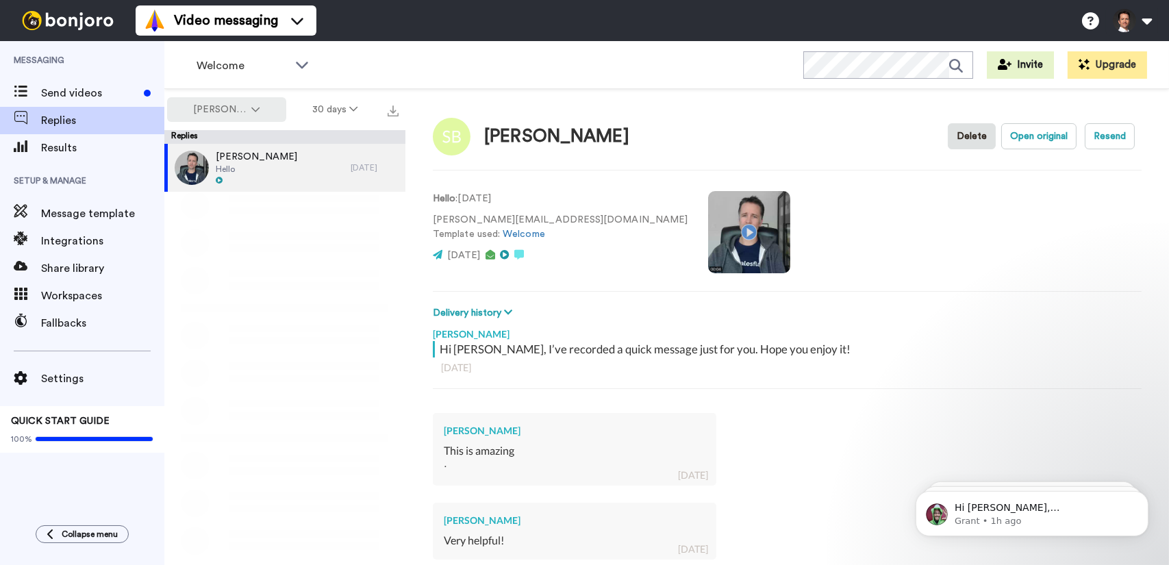
click at [257, 112] on icon at bounding box center [255, 110] width 8 height 10
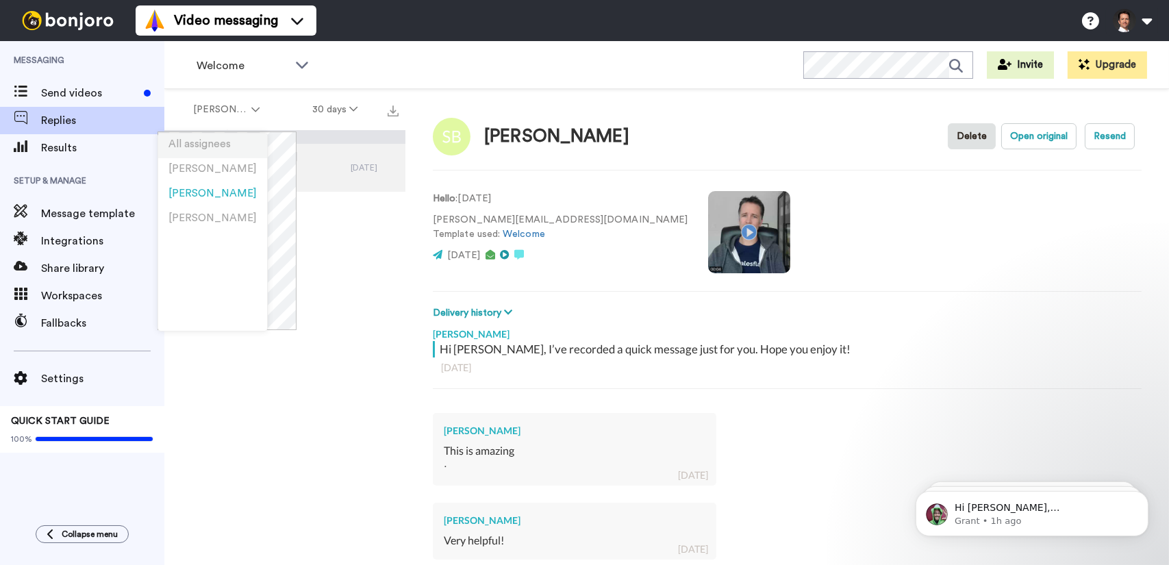
click at [246, 146] on li "All assignees" at bounding box center [212, 146] width 109 height 25
type textarea "x"
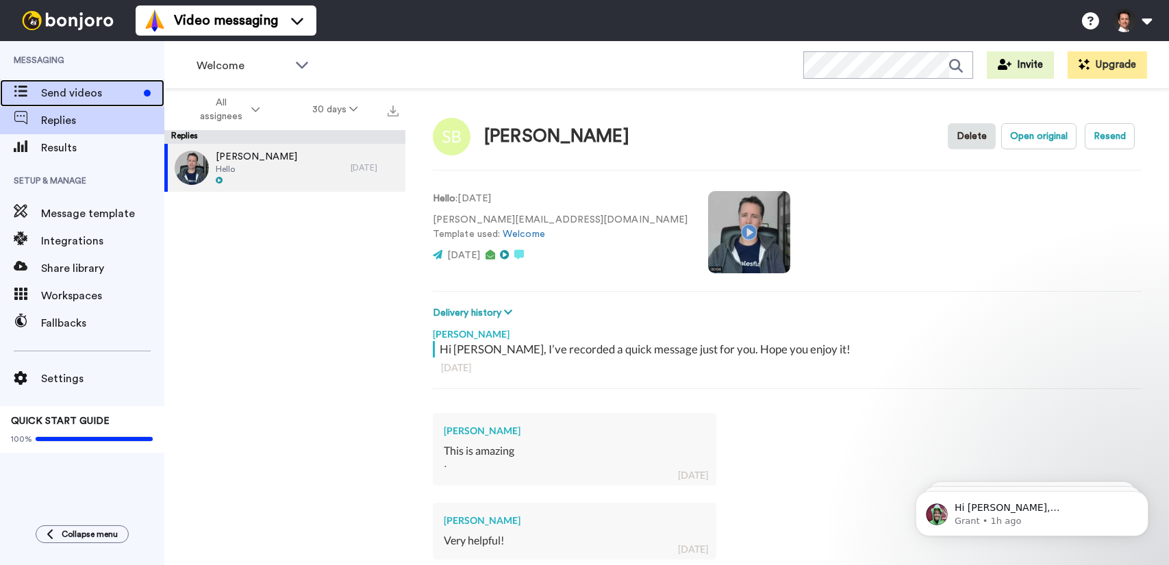
click at [110, 92] on span "Send videos" at bounding box center [89, 93] width 97 height 16
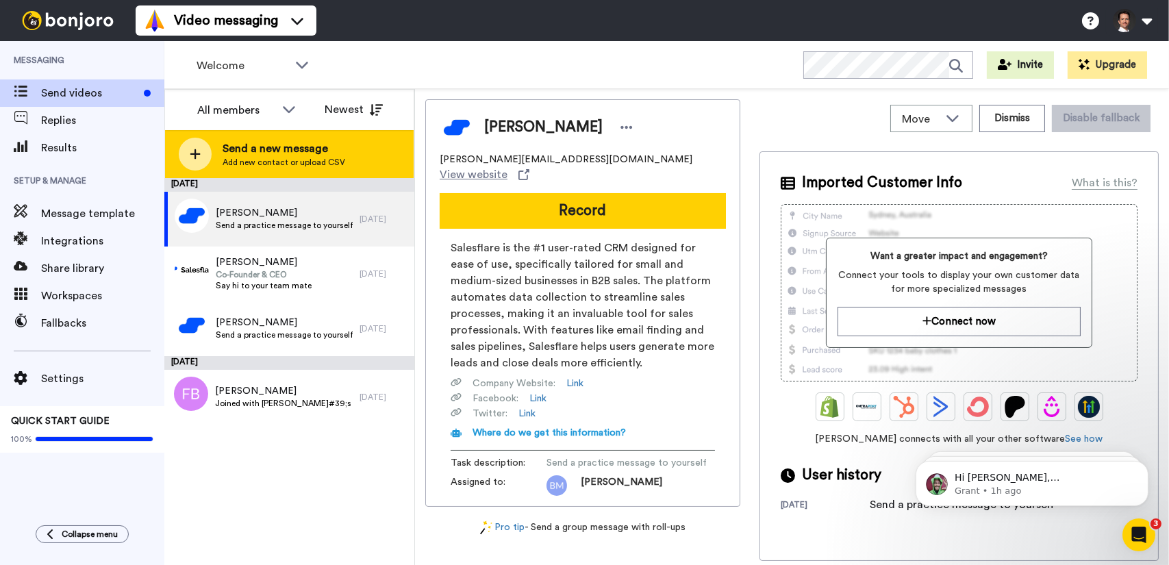
click at [197, 156] on icon at bounding box center [195, 154] width 11 height 12
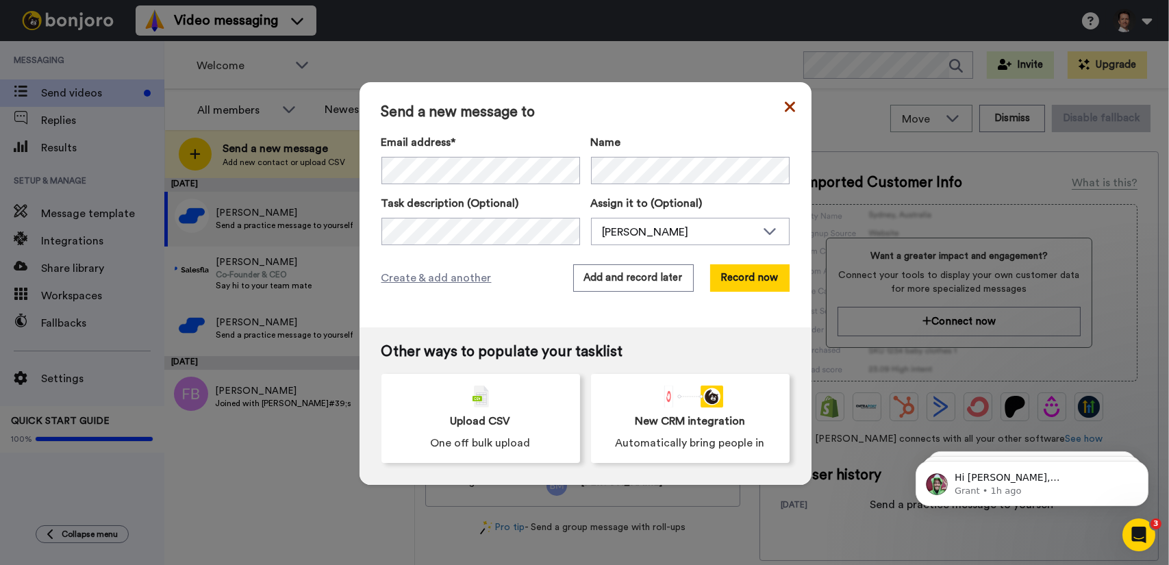
click at [785, 108] on icon at bounding box center [790, 107] width 10 height 16
